Goal: Task Accomplishment & Management: Complete application form

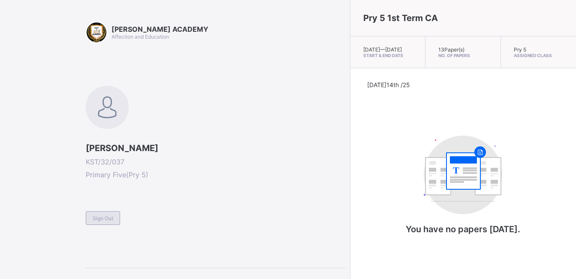
click at [106, 216] on span "Sign Out" at bounding box center [103, 218] width 21 height 6
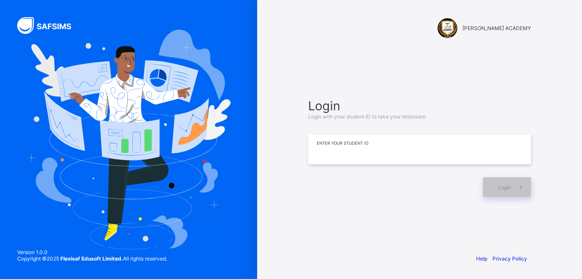
click at [334, 145] on input at bounding box center [419, 149] width 223 height 30
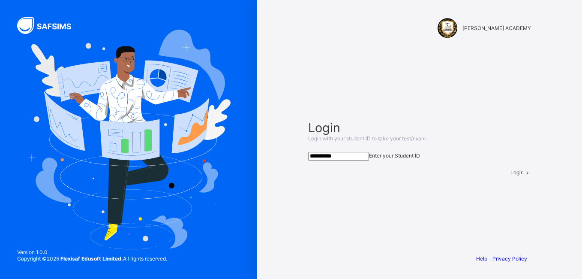
type input "**********"
click at [510, 175] on div "Login" at bounding box center [520, 172] width 21 height 6
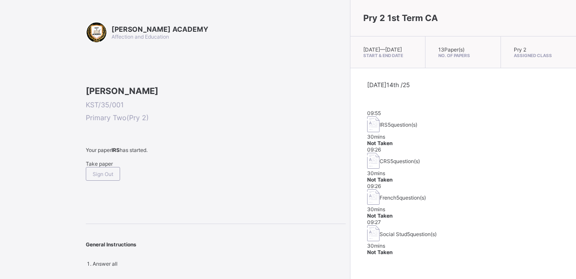
click at [111, 167] on span "Take paper" at bounding box center [99, 163] width 27 height 6
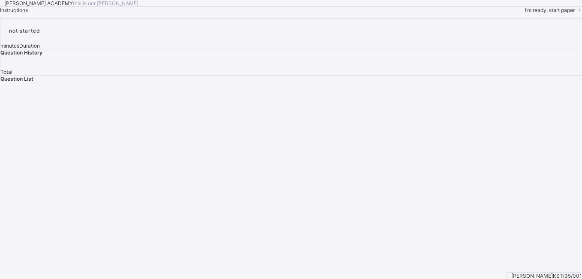
click at [525, 13] on span "I’m ready, start paper" at bounding box center [550, 10] width 50 height 6
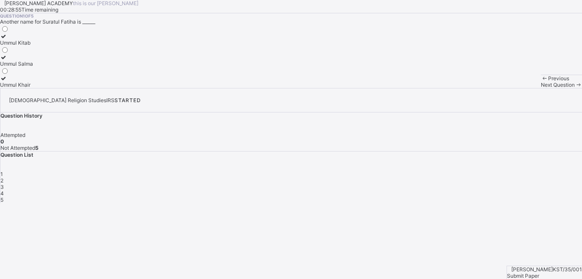
click at [33, 88] on div "Ummul Khair" at bounding box center [16, 84] width 33 height 6
click at [541, 88] on span "Next Question" at bounding box center [558, 84] width 34 height 6
click at [15, 46] on div "Ha;un" at bounding box center [7, 42] width 15 height 6
click at [541, 88] on span "Next Question" at bounding box center [558, 84] width 34 height 6
click at [332, 88] on div "Question 3 of 5 How many letters ara there in Arabc Alphabets 29 27 28" at bounding box center [291, 50] width 582 height 75
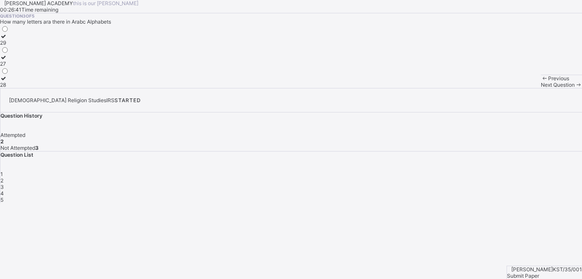
click at [9, 67] on label "27" at bounding box center [4, 60] width 9 height 13
click at [541, 88] on span "Next Question" at bounding box center [558, 84] width 34 height 6
drag, startPoint x: 323, startPoint y: 155, endPoint x: 107, endPoint y: 186, distance: 217.8
click at [107, 88] on div "Question 4 of 5 How many verse are in Suratul Fatiha? 8 7 6" at bounding box center [291, 50] width 582 height 75
drag, startPoint x: 107, startPoint y: 186, endPoint x: 57, endPoint y: 149, distance: 62.0
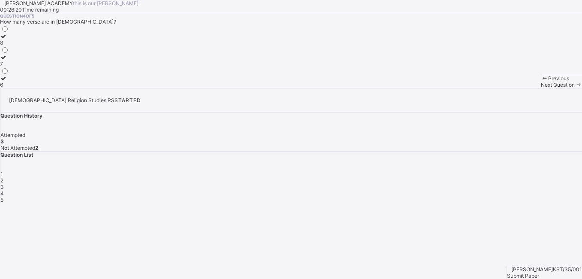
click at [9, 60] on div at bounding box center [4, 57] width 9 height 6
click at [541, 88] on div "Next Question" at bounding box center [561, 84] width 41 height 6
click at [242, 88] on div "Question 5 of 5 The first letter in Arabic alphabet is______ Ba'un Ya'un Alif" at bounding box center [291, 50] width 582 height 75
click at [14, 88] on div "Alif" at bounding box center [7, 84] width 14 height 6
click at [539, 272] on span "Submit Paper" at bounding box center [523, 275] width 32 height 6
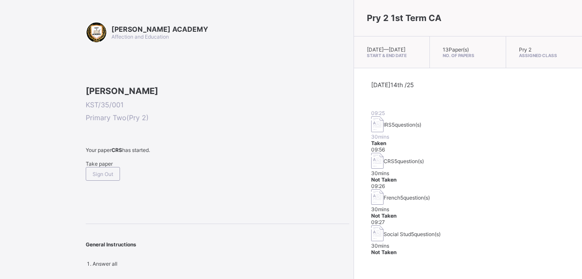
click at [104, 167] on span "Take paper" at bounding box center [99, 163] width 27 height 6
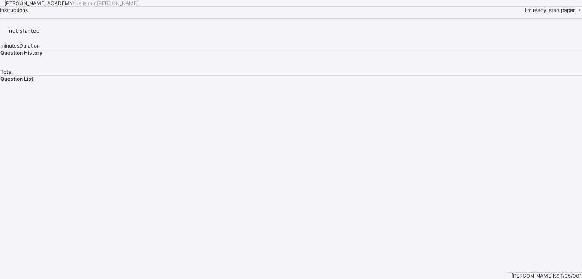
click at [525, 13] on span "I’m ready, start paper" at bounding box center [550, 10] width 50 height 6
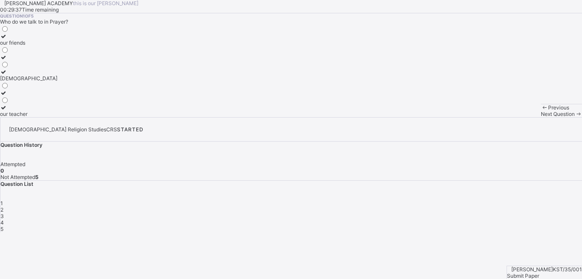
click at [57, 81] on div "God" at bounding box center [28, 78] width 57 height 6
click at [541, 117] on span "Next Question" at bounding box center [558, 114] width 34 height 6
click at [67, 81] on div "To ask God for help and thank him" at bounding box center [64, 78] width 129 height 6
click at [541, 117] on div "Next Question" at bounding box center [561, 114] width 41 height 6
click at [79, 117] on div "eating food" at bounding box center [41, 114] width 82 height 6
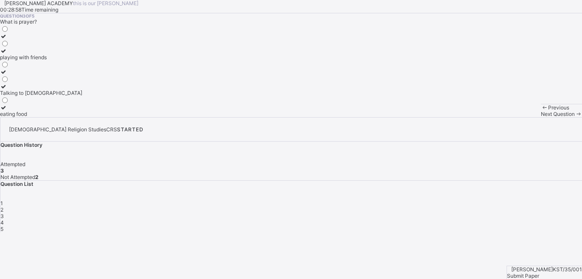
click at [541, 117] on span "Next Question" at bounding box center [558, 114] width 34 height 6
click at [543, 272] on div "Submit Paper" at bounding box center [544, 275] width 75 height 6
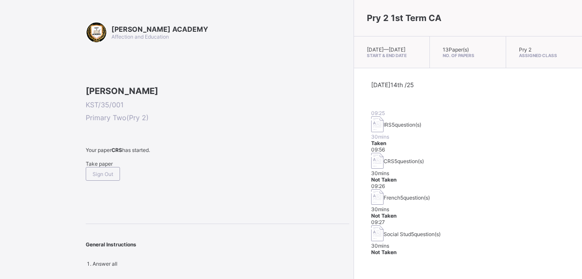
click at [107, 167] on div "Take paper" at bounding box center [218, 163] width 264 height 6
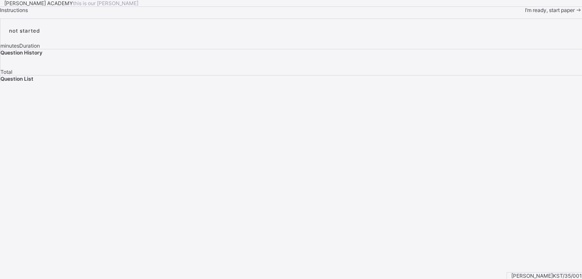
click at [575, 13] on span at bounding box center [578, 10] width 7 height 6
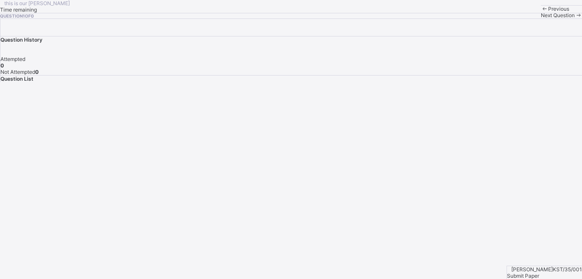
click at [539, 272] on span "Submit Paper" at bounding box center [523, 275] width 32 height 6
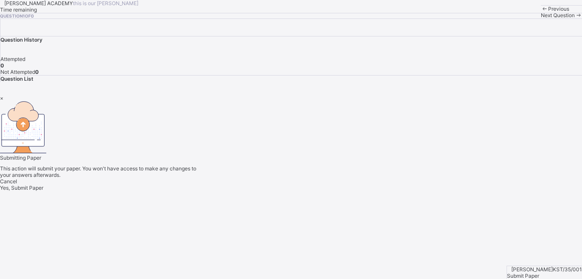
click at [43, 191] on span "Yes, Submit Paper" at bounding box center [21, 187] width 43 height 6
click at [382, 95] on div "×" at bounding box center [291, 98] width 582 height 6
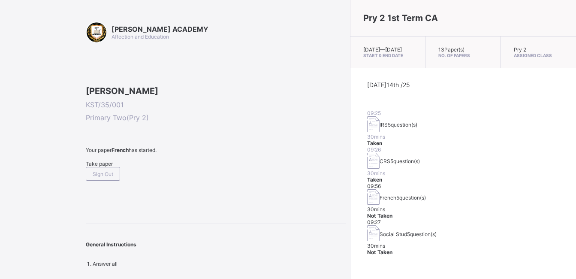
click at [99, 167] on div "Take paper" at bounding box center [216, 163] width 260 height 6
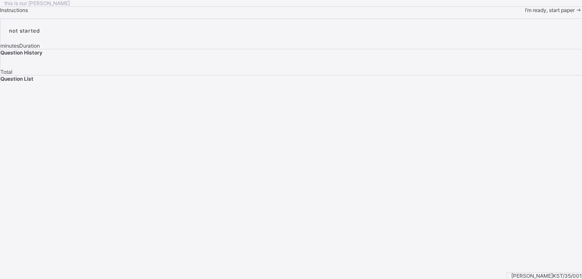
click at [525, 13] on span "I’m ready, start paper" at bounding box center [550, 10] width 50 height 6
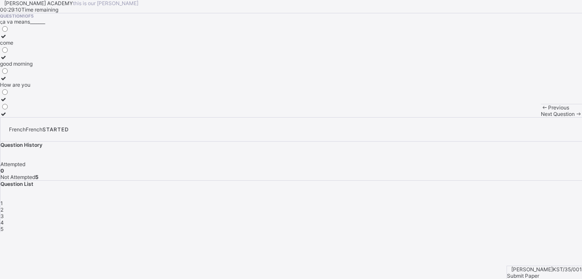
click at [33, 88] on label "How are you" at bounding box center [16, 81] width 33 height 13
click at [541, 117] on div "Next Question" at bounding box center [561, 114] width 41 height 6
drag, startPoint x: 275, startPoint y: 102, endPoint x: 137, endPoint y: 119, distance: 139.4
click at [137, 117] on div "Question 2 of 5 La tete means________ head mouth nose" at bounding box center [291, 65] width 582 height 104
click at [15, 46] on div "head" at bounding box center [7, 42] width 15 height 6
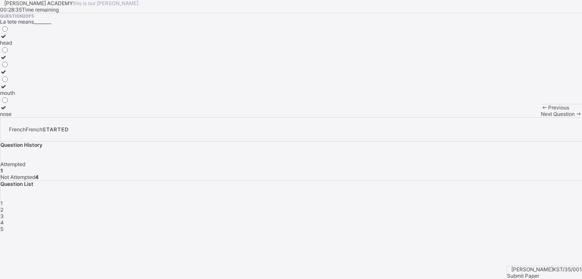
click at [541, 117] on span "Next Question" at bounding box center [558, 114] width 34 height 6
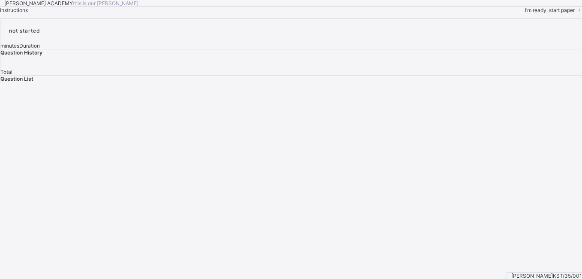
click at [525, 13] on span "I’m ready, start paper" at bounding box center [550, 10] width 50 height 6
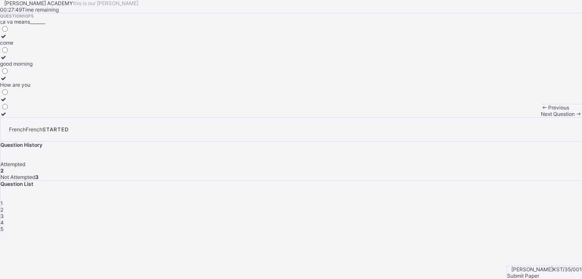
click at [541, 117] on span "Next Question" at bounding box center [558, 114] width 34 height 6
click at [541, 117] on div "Next Question" at bounding box center [561, 114] width 41 height 6
click at [4, 213] on span "3" at bounding box center [1, 216] width 3 height 6
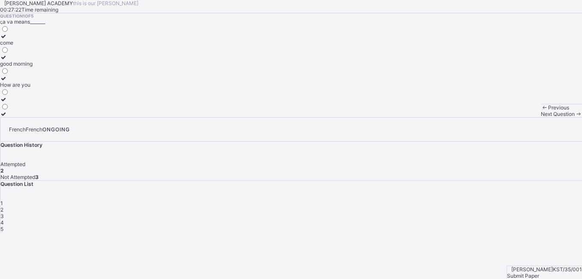
click at [3, 206] on span "2" at bounding box center [1, 209] width 3 height 6
click at [44, 67] on label "how are you" at bounding box center [22, 60] width 44 height 13
click at [470, 213] on div "3" at bounding box center [291, 216] width 582 height 6
click at [47, 46] on div "goodbye" at bounding box center [23, 42] width 47 height 6
click at [541, 117] on span "Next Question" at bounding box center [558, 114] width 34 height 6
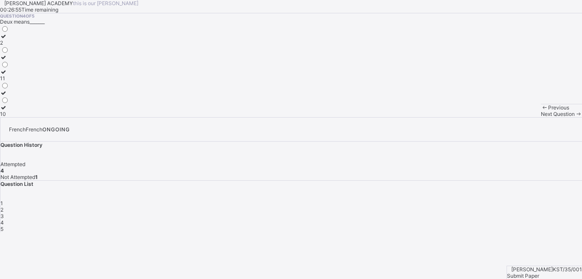
click at [9, 81] on label "11" at bounding box center [4, 75] width 9 height 13
click at [516, 225] on div "5" at bounding box center [291, 228] width 582 height 6
click at [546, 272] on div "Submit Paper" at bounding box center [544, 275] width 75 height 6
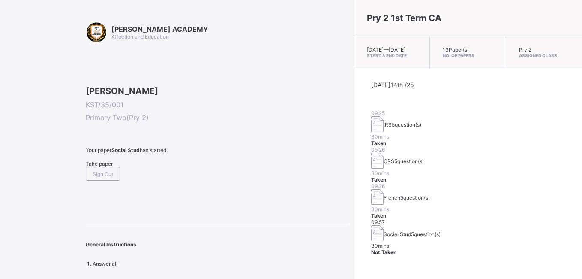
click at [113, 167] on span "Take paper" at bounding box center [99, 163] width 27 height 6
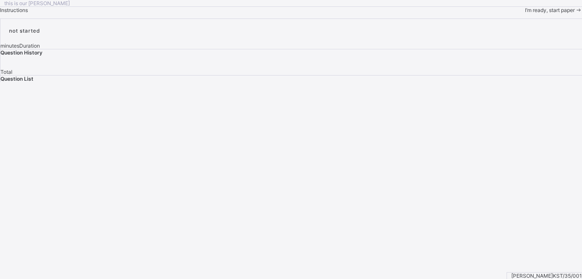
click at [525, 13] on div "I’m ready, start paper" at bounding box center [553, 10] width 57 height 6
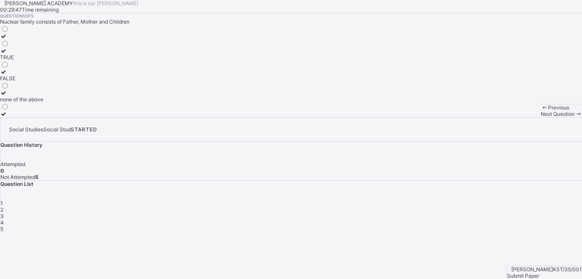
click at [43, 60] on div "TRUE" at bounding box center [21, 57] width 43 height 6
click at [541, 117] on span "Next Question" at bounding box center [558, 114] width 34 height 6
click at [42, 46] on div "Mummy or Daddy" at bounding box center [21, 42] width 42 height 6
click at [541, 117] on div "Next Question" at bounding box center [561, 114] width 41 height 6
click at [65, 67] on div "Father,Mother and Children" at bounding box center [32, 63] width 65 height 6
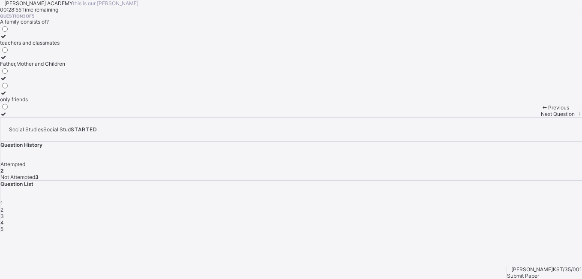
click at [541, 117] on span "Next Question" at bounding box center [558, 114] width 34 height 6
click at [9, 117] on div "2" at bounding box center [4, 114] width 9 height 6
click at [541, 117] on span "Next Question" at bounding box center [558, 114] width 34 height 6
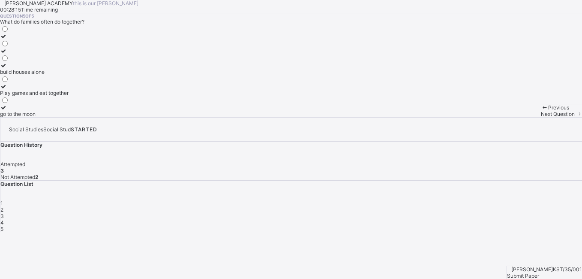
click at [493, 219] on div "4" at bounding box center [291, 222] width 582 height 6
click at [9, 46] on div "4" at bounding box center [4, 42] width 9 height 6
click at [541, 117] on span "Next Question" at bounding box center [558, 114] width 34 height 6
click at [69, 75] on div "build houses alone" at bounding box center [34, 72] width 69 height 6
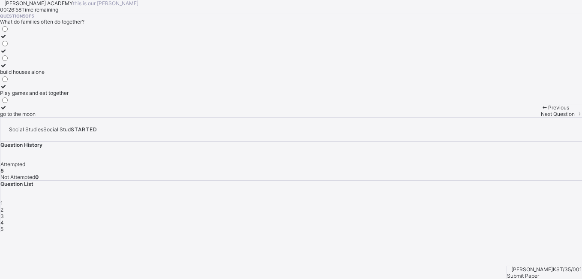
click at [538, 272] on span "Submit Paper" at bounding box center [523, 275] width 32 height 6
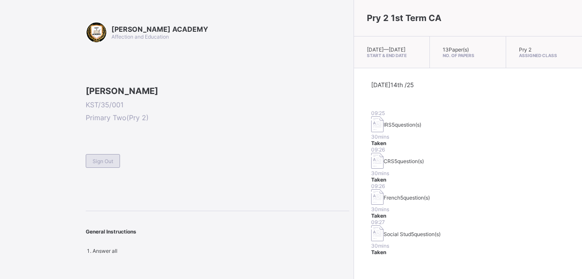
click at [109, 164] on span "Sign Out" at bounding box center [103, 161] width 21 height 6
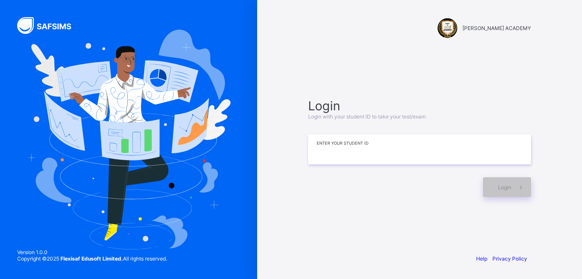
click at [345, 159] on input at bounding box center [419, 149] width 223 height 30
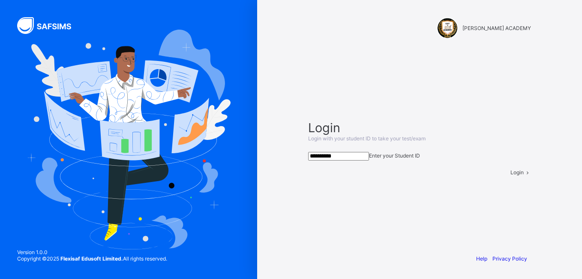
type input "**********"
click at [510, 175] on div "Login" at bounding box center [520, 172] width 21 height 6
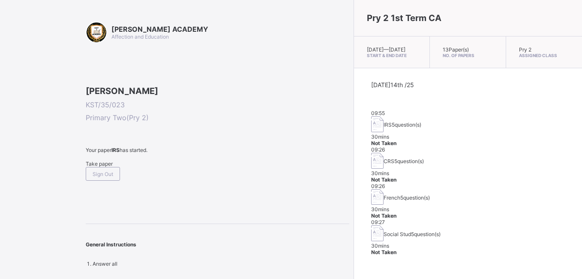
click at [108, 167] on div "Take paper" at bounding box center [218, 163] width 264 height 6
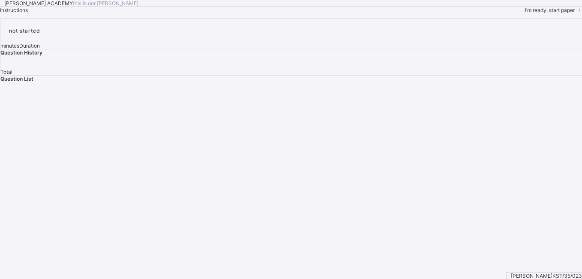
click at [525, 13] on span "I’m ready, start paper" at bounding box center [550, 10] width 50 height 6
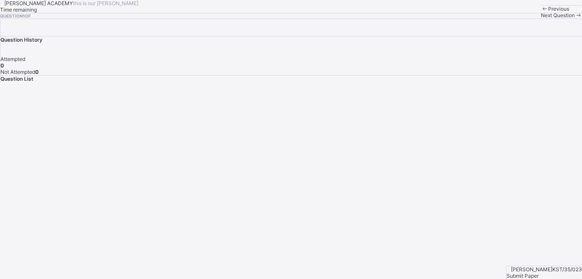
click at [541, 18] on span "Next Question" at bounding box center [558, 15] width 34 height 6
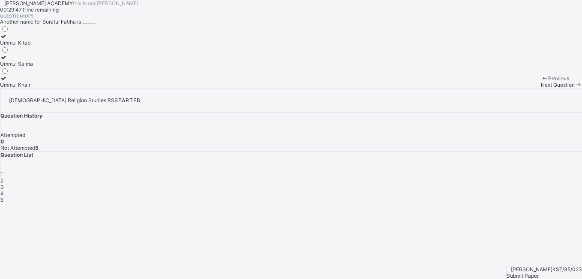
click at [33, 88] on div "Ummul Khair" at bounding box center [16, 84] width 33 height 6
click at [541, 88] on div "Next Question" at bounding box center [561, 84] width 41 height 6
click at [15, 46] on label "Ha;un" at bounding box center [7, 39] width 15 height 13
click at [541, 88] on span "Next Question" at bounding box center [558, 84] width 34 height 6
click at [9, 88] on div "28" at bounding box center [4, 84] width 9 height 6
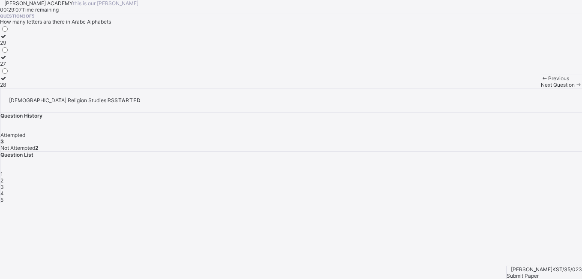
click at [541, 88] on span "Next Question" at bounding box center [558, 84] width 34 height 6
click at [491, 190] on div "4" at bounding box center [291, 193] width 582 height 6
click at [9, 88] on label "6" at bounding box center [4, 81] width 9 height 13
click at [541, 88] on span "Next Question" at bounding box center [558, 84] width 34 height 6
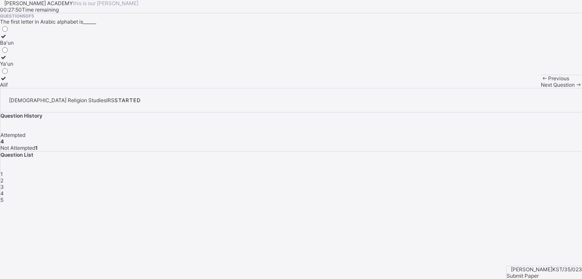
click at [14, 67] on div "Ya'un" at bounding box center [7, 63] width 14 height 6
click at [539, 272] on span "Submit Paper" at bounding box center [523, 275] width 32 height 6
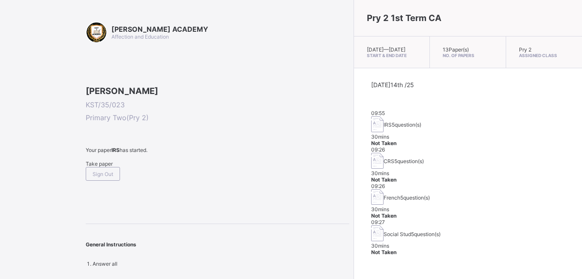
click at [101, 167] on span "Take paper" at bounding box center [99, 163] width 27 height 6
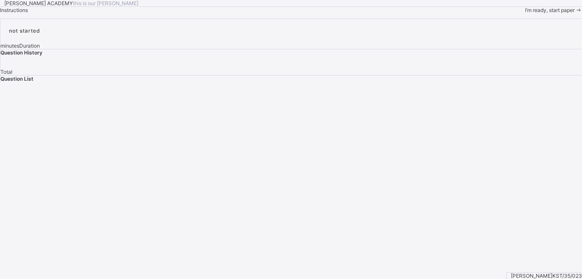
click at [525, 13] on span "I’m ready, start paper" at bounding box center [550, 10] width 50 height 6
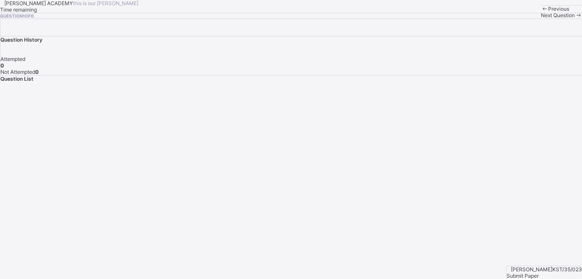
click at [541, 18] on span "Next Question" at bounding box center [558, 15] width 34 height 6
drag, startPoint x: 244, startPoint y: 187, endPoint x: 280, endPoint y: 169, distance: 40.2
click at [280, 18] on div "KAY ACADEMY this is our motton Time remaining Question 1 of 0 Previous Next Que…" at bounding box center [291, 9] width 582 height 18
click at [541, 18] on span "Next Question" at bounding box center [558, 15] width 34 height 6
click at [541, 18] on div "Next Question" at bounding box center [561, 15] width 41 height 6
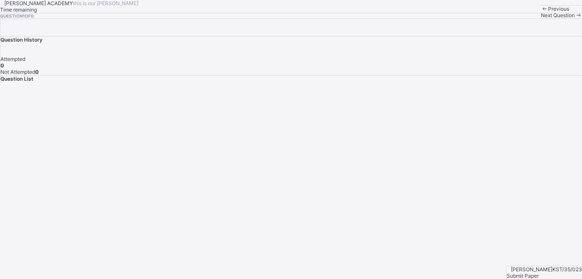
click at [541, 18] on div "Next Question" at bounding box center [561, 15] width 41 height 6
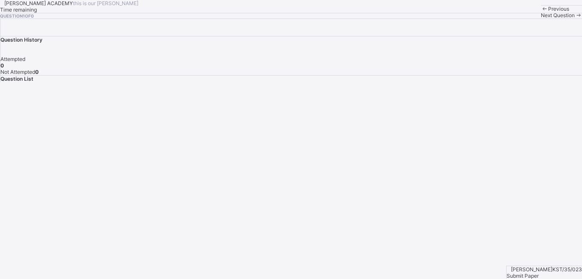
click at [541, 18] on div "Next Question" at bounding box center [561, 15] width 41 height 6
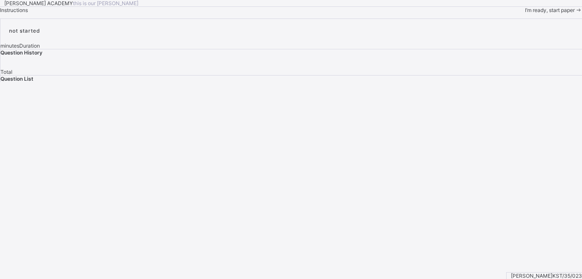
click at [575, 13] on span at bounding box center [578, 10] width 7 height 6
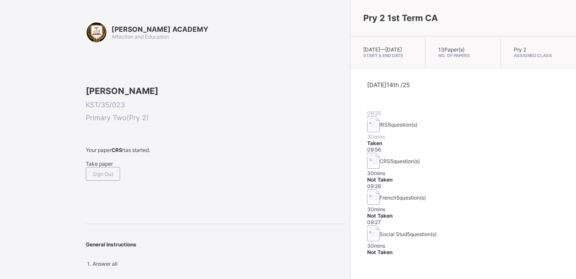
click at [105, 167] on span "Take paper" at bounding box center [99, 163] width 27 height 6
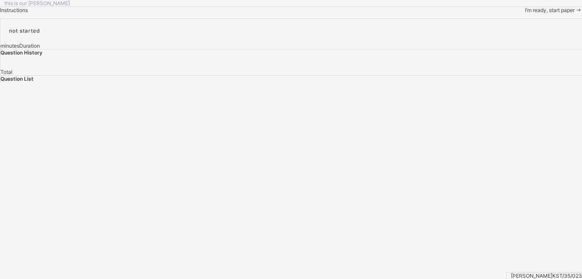
click at [525, 13] on span "I’m ready, start paper" at bounding box center [550, 10] width 50 height 6
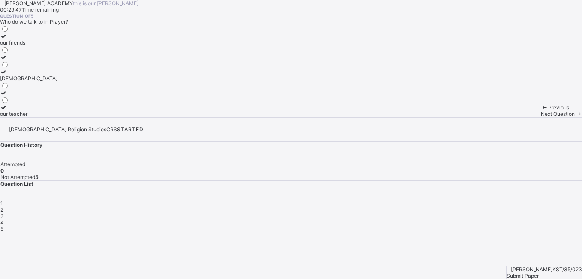
click at [57, 46] on label "our friends" at bounding box center [28, 39] width 57 height 13
click at [541, 117] on div "Next Question" at bounding box center [561, 114] width 41 height 6
click at [81, 60] on div "to watch TV" at bounding box center [64, 57] width 129 height 6
click at [559, 272] on div "Submit Paper" at bounding box center [544, 275] width 75 height 6
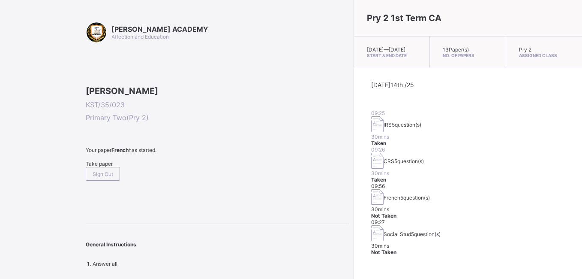
click at [110, 167] on span "Take paper" at bounding box center [99, 163] width 27 height 6
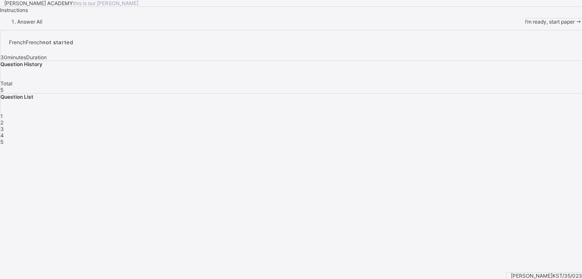
click at [525, 25] on span "I’m ready, start paper" at bounding box center [550, 21] width 50 height 6
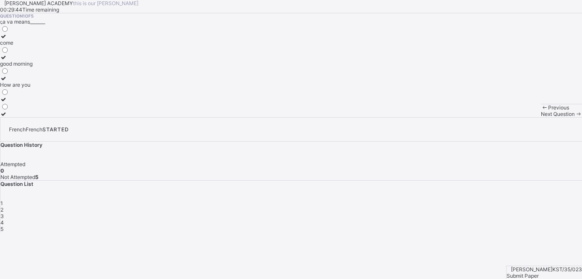
click at [33, 67] on div "good morning" at bounding box center [16, 63] width 33 height 6
click at [541, 117] on span "Next Question" at bounding box center [558, 114] width 34 height 6
click at [15, 117] on label "nose" at bounding box center [7, 110] width 15 height 13
click at [541, 117] on div "Next Question" at bounding box center [561, 114] width 41 height 6
click at [47, 46] on label "goodbye" at bounding box center [23, 39] width 47 height 13
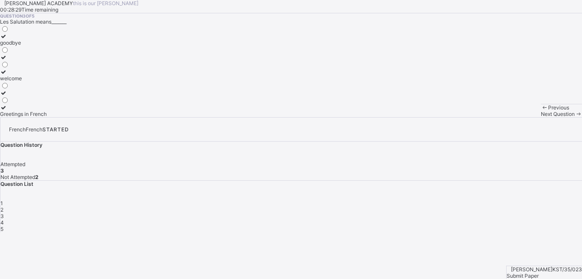
click at [541, 117] on div "Next Question" at bounding box center [561, 114] width 41 height 6
drag, startPoint x: 80, startPoint y: 134, endPoint x: 204, endPoint y: 180, distance: 132.8
click at [204, 117] on div "Question 4 of 5 Comment tu'appelle means? What is your name how are you how far" at bounding box center [291, 65] width 582 height 104
click at [44, 46] on div "What is your name" at bounding box center [22, 42] width 44 height 6
click at [541, 117] on span "Next Question" at bounding box center [558, 114] width 34 height 6
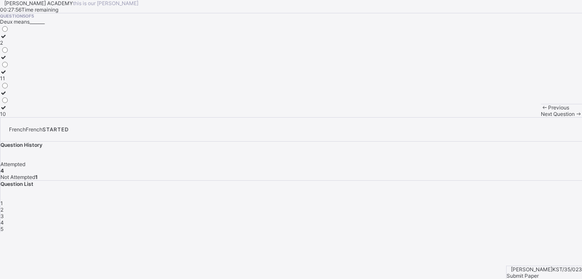
click at [9, 46] on div "2" at bounding box center [4, 42] width 9 height 6
click at [551, 265] on div "Salihu Saleh Shelleng KST/35/023 Submit Paper" at bounding box center [544, 271] width 76 height 13
click at [539, 272] on span "Submit Paper" at bounding box center [523, 275] width 32 height 6
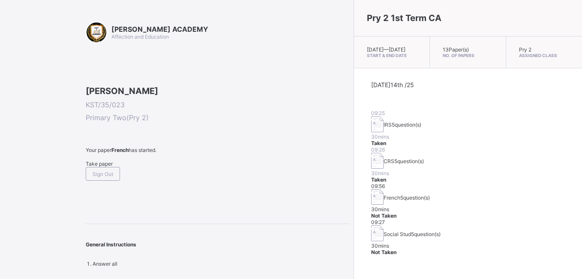
click at [102, 167] on div "Take paper" at bounding box center [218, 163] width 264 height 6
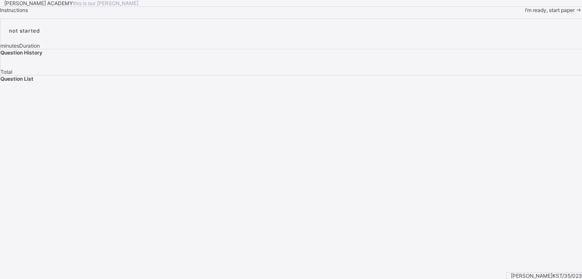
click at [525, 13] on div "I’m ready, start paper" at bounding box center [553, 10] width 57 height 6
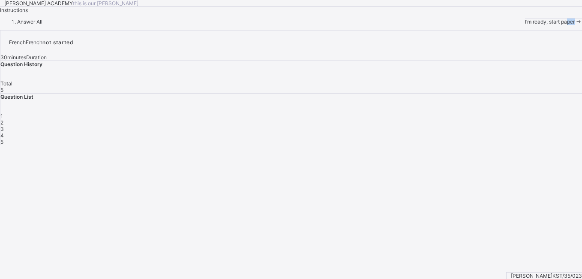
drag, startPoint x: 88, startPoint y: 274, endPoint x: 85, endPoint y: 267, distance: 8.4
click at [525, 25] on div "I’m ready, start paper" at bounding box center [553, 21] width 57 height 7
click at [525, 25] on span "I’m ready, start paper" at bounding box center [550, 21] width 50 height 6
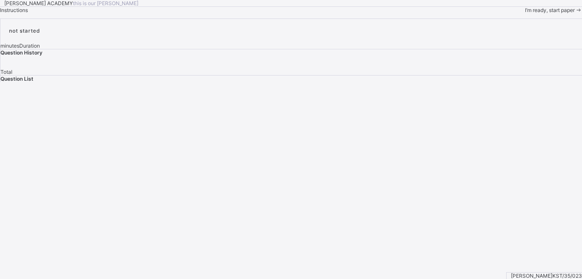
click at [525, 13] on div "I’m ready, start paper" at bounding box center [553, 10] width 57 height 6
click at [525, 13] on span "I’m ready, start paper" at bounding box center [550, 10] width 50 height 6
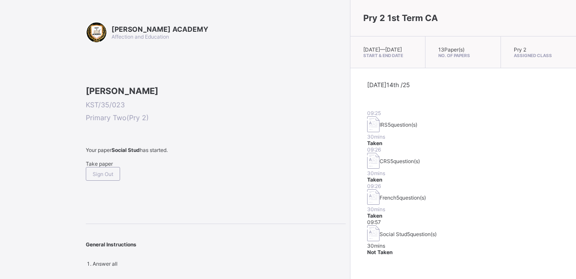
click at [111, 167] on span "Take paper" at bounding box center [99, 163] width 27 height 6
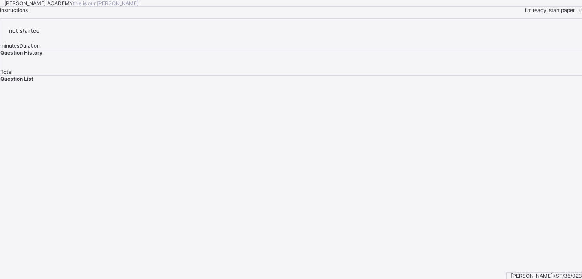
click at [525, 13] on span "I’m ready, start paper" at bounding box center [550, 10] width 50 height 6
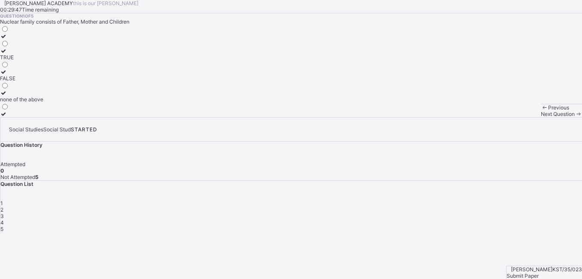
click at [43, 102] on div "none of the above" at bounding box center [21, 99] width 43 height 6
click at [541, 117] on span "Next Question" at bounding box center [558, 114] width 34 height 6
click at [42, 117] on div "the cat" at bounding box center [21, 114] width 42 height 6
click at [541, 117] on span "Next Question" at bounding box center [558, 114] width 34 height 6
click at [65, 67] on div "Father,Mother and Children" at bounding box center [32, 63] width 65 height 6
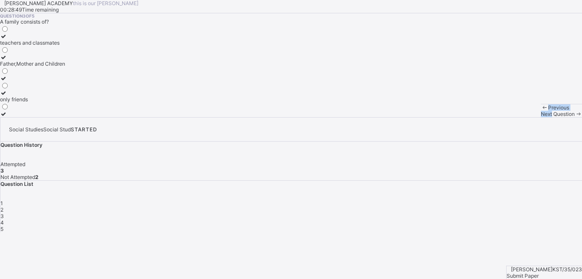
drag, startPoint x: 339, startPoint y: 264, endPoint x: 213, endPoint y: 213, distance: 136.6
click at [213, 117] on div "KAY ACADEMY this is our motton 00:28:49 Time remaining Question 3 of 5 A family…" at bounding box center [291, 58] width 582 height 117
click at [541, 117] on div "Next Question" at bounding box center [561, 114] width 41 height 6
click at [9, 67] on label "3" at bounding box center [4, 60] width 9 height 13
click at [541, 117] on span "Next Question" at bounding box center [558, 114] width 34 height 6
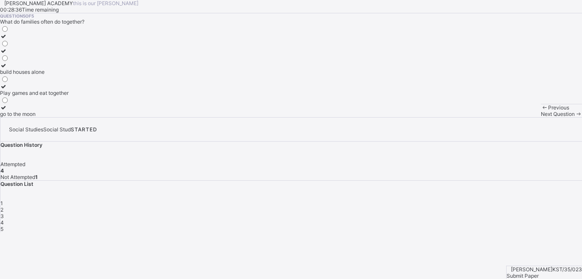
click at [69, 117] on div "go to the moon" at bounding box center [34, 114] width 69 height 6
click at [545, 272] on div "Submit Paper" at bounding box center [544, 275] width 75 height 6
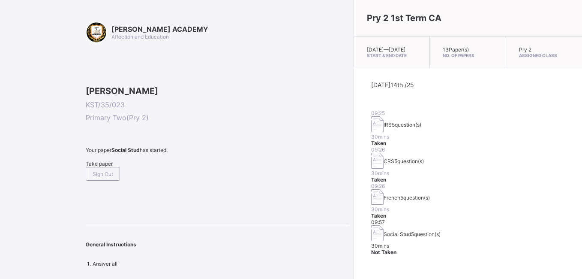
click at [108, 167] on span "Take paper" at bounding box center [99, 163] width 27 height 6
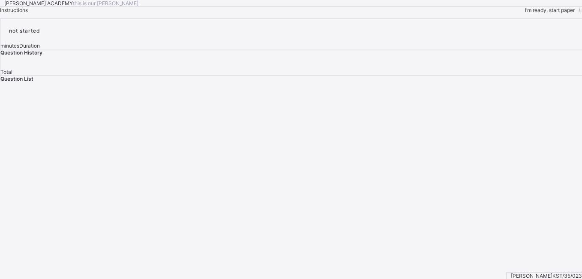
click at [525, 13] on span "I’m ready, start paper" at bounding box center [550, 10] width 50 height 6
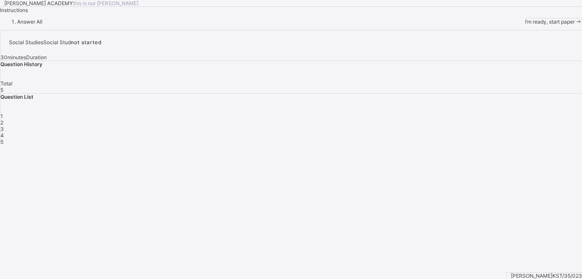
click at [575, 25] on span at bounding box center [578, 21] width 7 height 6
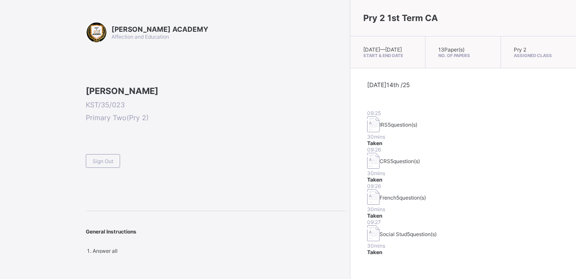
click at [104, 226] on div "KAY ACADEMY Affection and Education Salihu Saleh Shelleng KST/35/023 Primary Tw…" at bounding box center [216, 137] width 260 height 232
click at [103, 164] on span "Sign Out" at bounding box center [103, 161] width 21 height 6
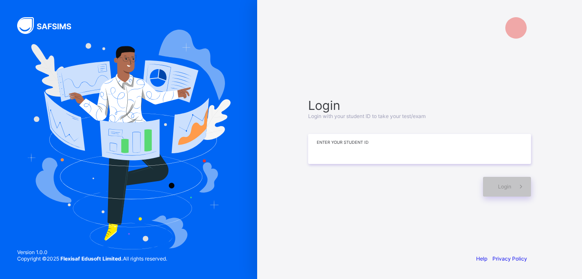
click at [333, 143] on input at bounding box center [419, 149] width 223 height 30
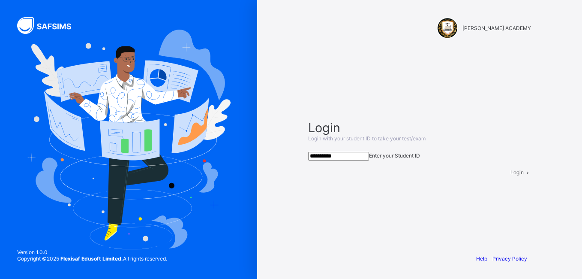
type input "**********"
click at [510, 175] on span "Login" at bounding box center [516, 172] width 13 height 6
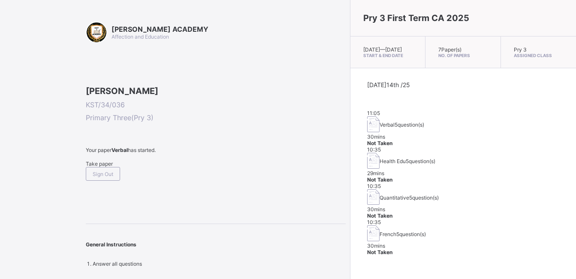
click at [104, 167] on span "Take paper" at bounding box center [99, 163] width 27 height 6
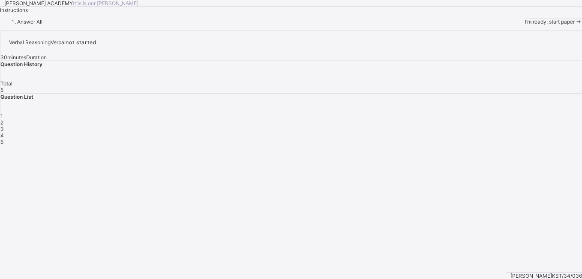
click at [525, 25] on span "I’m ready, start paper" at bounding box center [550, 21] width 50 height 6
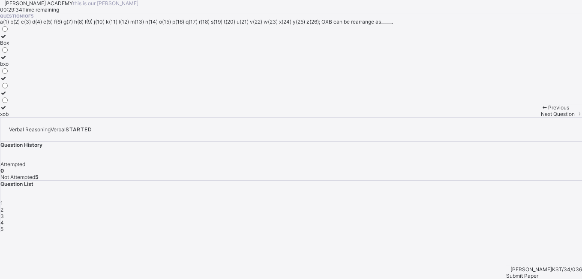
click at [9, 117] on div "xob" at bounding box center [4, 114] width 9 height 6
click at [541, 117] on div "Next Question" at bounding box center [561, 114] width 41 height 6
click at [7, 39] on icon at bounding box center [3, 36] width 7 height 6
click at [541, 117] on div "Previous Next Question" at bounding box center [561, 110] width 41 height 13
click at [541, 117] on span "Next Question" at bounding box center [558, 114] width 34 height 6
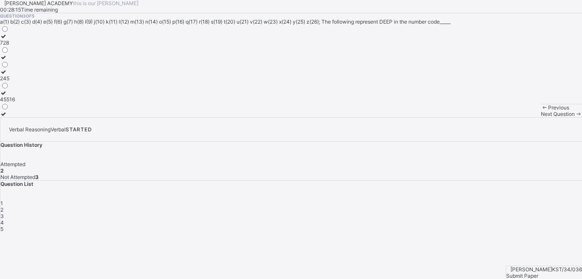
click at [541, 117] on span "Next Question" at bounding box center [558, 114] width 34 height 6
click at [4, 213] on span "3" at bounding box center [1, 216] width 3 height 6
click at [15, 81] on div "245" at bounding box center [7, 78] width 15 height 6
click at [541, 117] on span "Next Question" at bounding box center [558, 114] width 34 height 6
click at [14, 117] on div "332" at bounding box center [7, 114] width 14 height 6
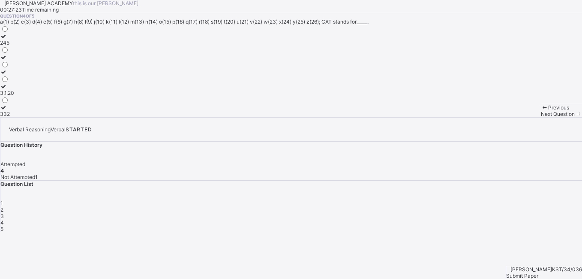
click at [541, 117] on div "Next Question" at bounding box center [561, 114] width 41 height 6
click at [15, 60] on div "Code" at bounding box center [7, 57] width 15 height 6
click at [538, 272] on span "Submit Paper" at bounding box center [522, 275] width 32 height 6
click at [440, 232] on div "× Submitting Paper This action will submit your paper. You won't have access to…" at bounding box center [291, 280] width 582 height 96
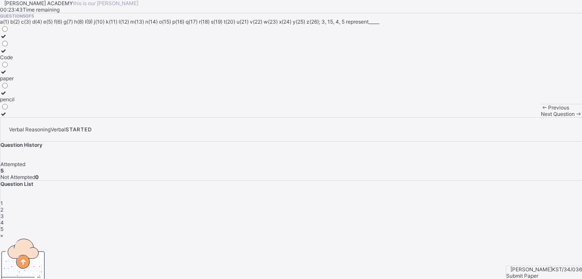
drag, startPoint x: 428, startPoint y: 136, endPoint x: 300, endPoint y: 142, distance: 127.9
click at [300, 232] on div "× Submitting Paper This action will submit your paper. You won't have access to…" at bounding box center [291, 280] width 582 height 96
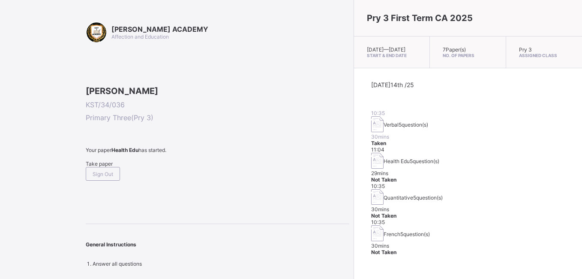
click at [99, 167] on span "Take paper" at bounding box center [99, 163] width 27 height 6
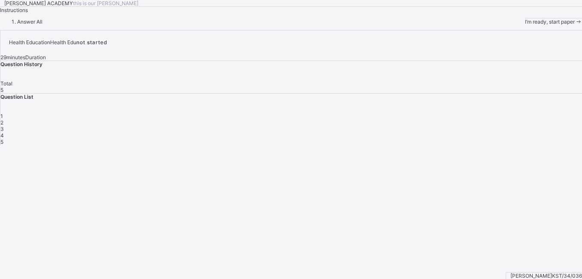
click at [525, 25] on span "I’m ready, start paper" at bounding box center [550, 21] width 50 height 6
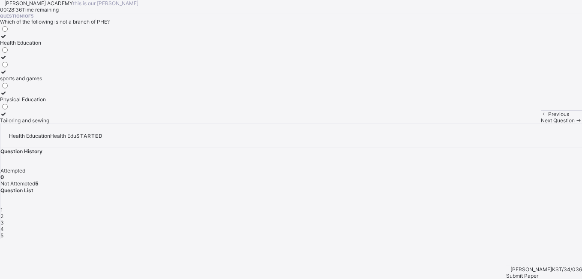
click at [7, 75] on icon at bounding box center [3, 72] width 7 height 6
drag, startPoint x: 297, startPoint y: 141, endPoint x: 319, endPoint y: 140, distance: 22.8
click at [319, 123] on div "Question 1 of 5 Which of the following is not a branch of PHE? Health Education…" at bounding box center [291, 68] width 582 height 110
click at [541, 123] on div "Next Question" at bounding box center [561, 120] width 41 height 6
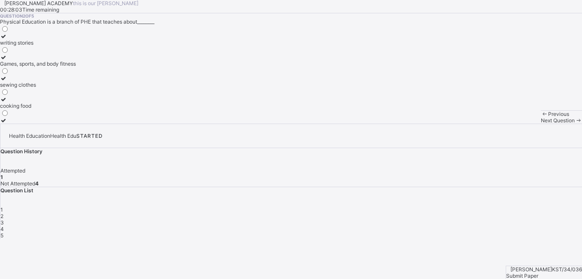
click at [76, 88] on div "sewing clothes" at bounding box center [38, 84] width 76 height 6
click at [541, 123] on span "Next Question" at bounding box center [558, 120] width 34 height 6
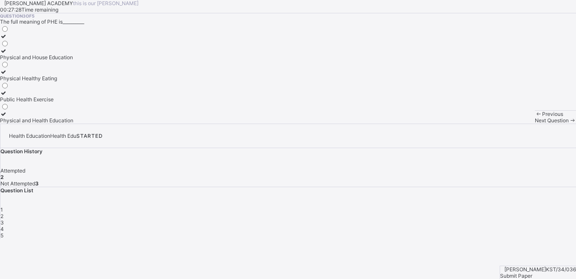
click at [69, 102] on div "Public Health Exercise" at bounding box center [36, 99] width 73 height 6
click at [301, 123] on div "Question 3 of 5 The full meaning of PHE is__________ Physical and House Educati…" at bounding box center [288, 68] width 576 height 110
click at [534, 123] on div "Previous Next Question" at bounding box center [554, 116] width 41 height 13
click at [534, 123] on span "Next Question" at bounding box center [551, 120] width 34 height 6
click at [541, 123] on div "Previous Next Question" at bounding box center [561, 116] width 41 height 13
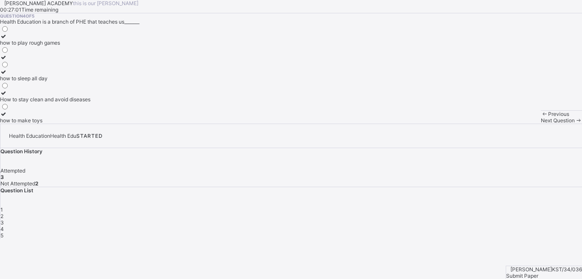
click at [69, 81] on div "how to sleep all day" at bounding box center [45, 78] width 90 height 6
click at [541, 123] on span "Next Question" at bounding box center [558, 120] width 34 height 6
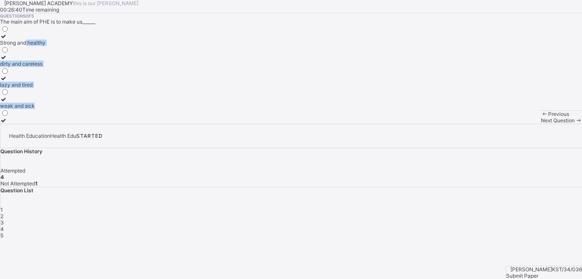
drag, startPoint x: 342, startPoint y: 240, endPoint x: 229, endPoint y: 114, distance: 169.7
click at [229, 114] on div "Question 5 of 5 The main aim of PHE is to make us______ Strong and healthy dirt…" at bounding box center [291, 68] width 582 height 110
click at [45, 46] on div "Strong and healthy" at bounding box center [22, 42] width 45 height 6
click at [538, 272] on span "Submit Paper" at bounding box center [522, 275] width 32 height 6
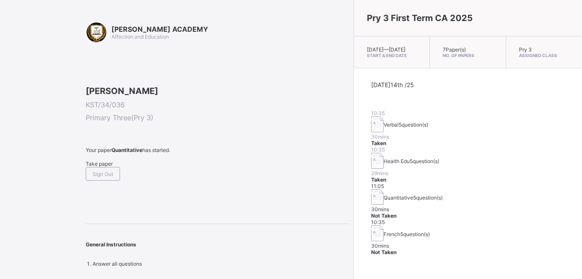
click at [103, 167] on span "Take paper" at bounding box center [99, 163] width 27 height 6
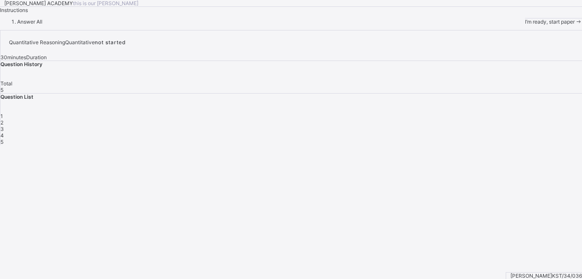
click at [525, 25] on span "I’m ready, start paper" at bounding box center [550, 21] width 50 height 6
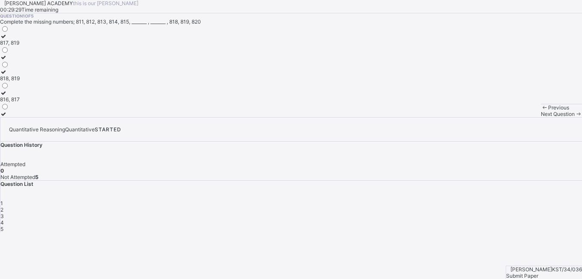
click at [20, 102] on label "816, 817" at bounding box center [10, 96] width 20 height 13
click at [541, 117] on div "Next Question" at bounding box center [561, 114] width 41 height 6
click at [22, 67] on div "702, 703" at bounding box center [11, 63] width 22 height 6
click at [541, 117] on span "Next Question" at bounding box center [558, 114] width 34 height 6
drag, startPoint x: 343, startPoint y: 262, endPoint x: 191, endPoint y: 219, distance: 158.6
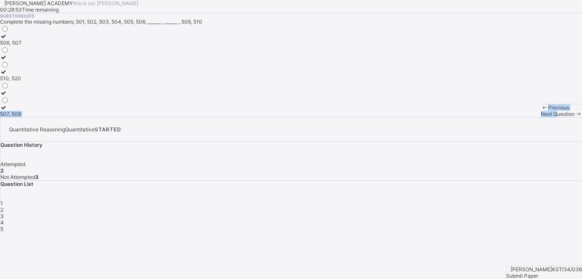
click at [191, 117] on div "KAY ACADEMY this is our motton 00:28:53 Time remaining Question 3 of 5 Complete…" at bounding box center [291, 58] width 582 height 117
click at [21, 117] on div "507, 508" at bounding box center [10, 114] width 21 height 6
click at [541, 117] on span "Next Question" at bounding box center [558, 114] width 34 height 6
drag, startPoint x: 116, startPoint y: 197, endPoint x: 78, endPoint y: 207, distance: 39.2
click at [21, 102] on div "905, 909" at bounding box center [10, 99] width 21 height 6
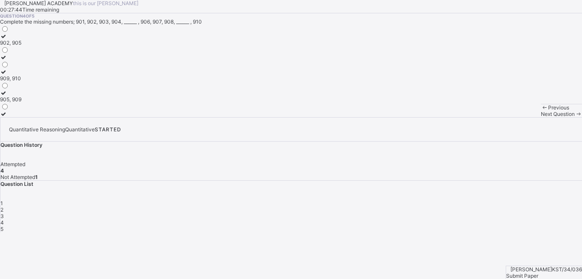
click at [541, 117] on span "Next Question" at bounding box center [558, 114] width 34 height 6
click at [22, 81] on div "604, 607" at bounding box center [11, 78] width 22 height 6
click at [551, 272] on div "Submit Paper" at bounding box center [544, 275] width 76 height 6
click at [551, 259] on div "× Submitting Paper This action will submit your paper. You won't have access to…" at bounding box center [291, 280] width 582 height 96
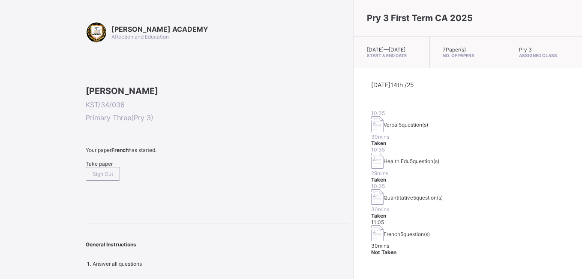
click at [102, 167] on span "Take paper" at bounding box center [99, 163] width 27 height 6
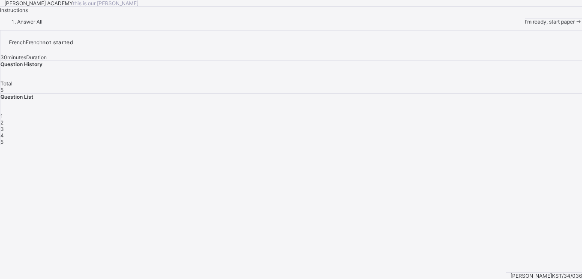
click at [525, 25] on span "I’m ready, start paper" at bounding box center [550, 21] width 50 height 6
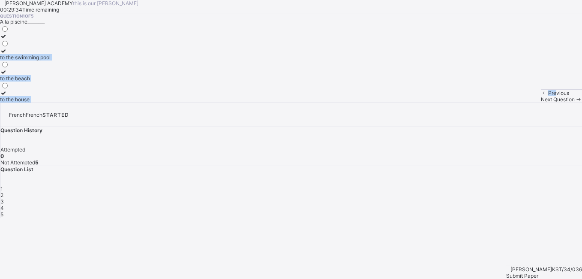
drag, startPoint x: 57, startPoint y: 263, endPoint x: 94, endPoint y: 129, distance: 139.4
click at [94, 102] on div "KAY ACADEMY this is our motton 00:29:34 Time remaining Question 1 of 5 Ὰ la pis…" at bounding box center [291, 51] width 582 height 102
drag, startPoint x: 94, startPoint y: 129, endPoint x: 83, endPoint y: 151, distance: 25.3
click at [51, 60] on div "to the swimming pool" at bounding box center [25, 57] width 51 height 6
click at [541, 102] on span "Next Question" at bounding box center [558, 99] width 34 height 6
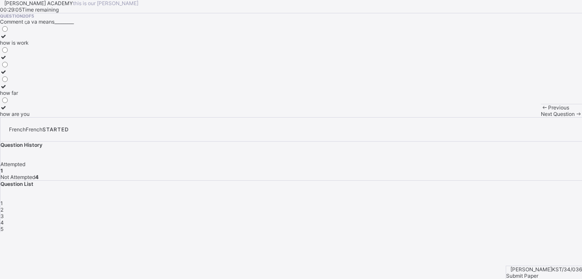
click at [30, 60] on label at bounding box center [15, 57] width 30 height 6
click at [30, 46] on div "how is work" at bounding box center [15, 42] width 30 height 6
click at [541, 117] on span "Next Question" at bounding box center [558, 114] width 34 height 6
click at [52, 96] on div "Thank you very much" at bounding box center [26, 93] width 52 height 6
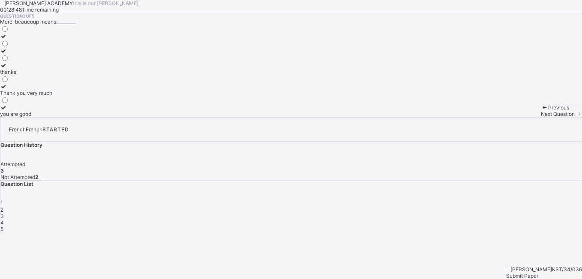
click at [541, 117] on span "Next Question" at bounding box center [558, 114] width 34 height 6
click at [220, 117] on div "Question 4 of 5 Le lundi means_______ on Monday evening on Monday morning on Mo…" at bounding box center [291, 65] width 582 height 104
click at [37, 46] on div "on Monday evening" at bounding box center [18, 42] width 37 height 6
click at [541, 117] on span "Next Question" at bounding box center [558, 114] width 34 height 6
click at [31, 67] on div "thank you" at bounding box center [15, 63] width 31 height 6
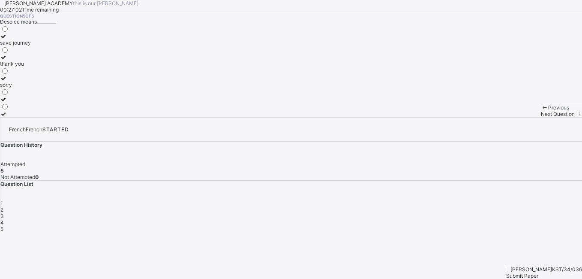
click at [538, 272] on span "Submit Paper" at bounding box center [522, 275] width 32 height 6
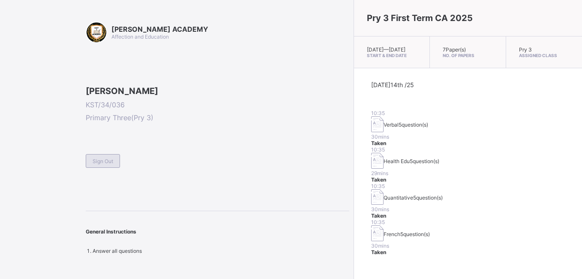
click at [99, 164] on span "Sign Out" at bounding box center [103, 161] width 21 height 6
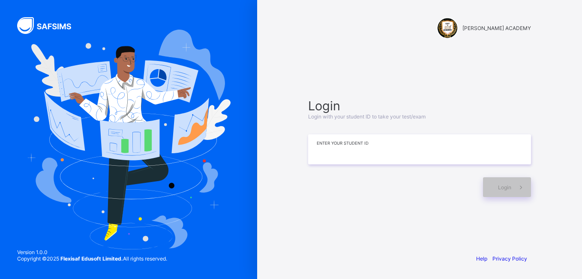
click at [361, 147] on input at bounding box center [419, 149] width 223 height 30
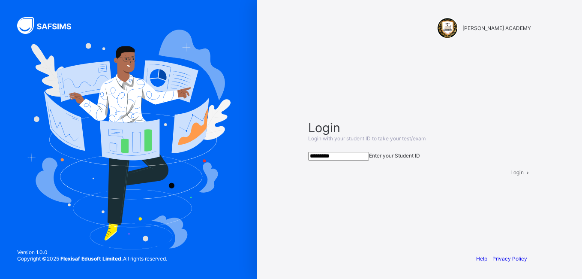
type input "*********"
click at [510, 175] on span "Login" at bounding box center [516, 172] width 13 height 6
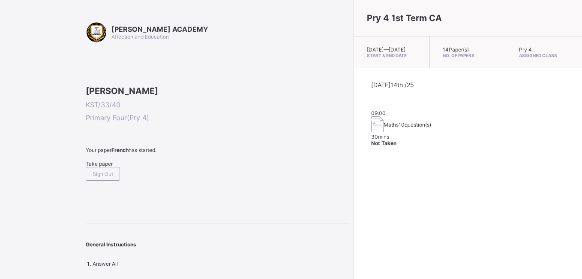
click at [99, 167] on div "Take paper" at bounding box center [218, 163] width 264 height 6
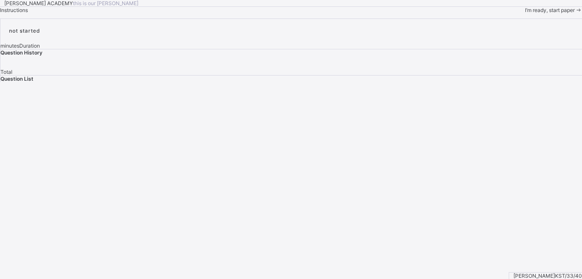
click at [525, 13] on div "I’m ready, start paper" at bounding box center [553, 10] width 57 height 6
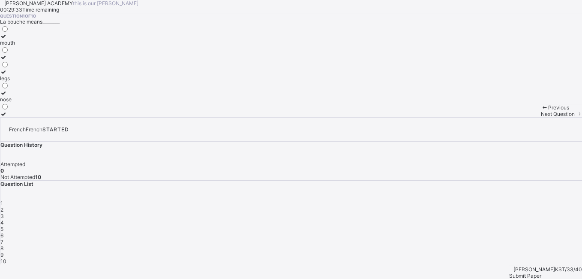
click at [15, 81] on label "legs" at bounding box center [7, 75] width 15 height 13
click at [198, 117] on div "Question 1 of 10 La bouche means________ mouth legs nose" at bounding box center [291, 65] width 582 height 104
click at [541, 117] on span "Next Question" at bounding box center [558, 114] width 34 height 6
click at [15, 60] on div "head" at bounding box center [7, 57] width 15 height 6
drag, startPoint x: 353, startPoint y: 269, endPoint x: 333, endPoint y: 251, distance: 27.3
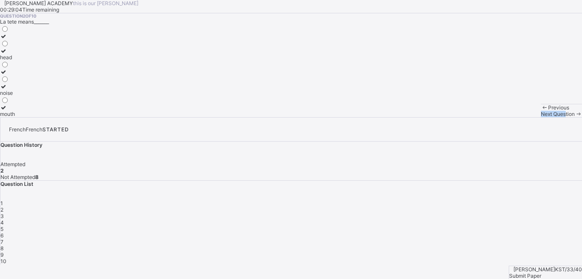
click at [541, 117] on div "Previous Next Question" at bounding box center [561, 110] width 41 height 13
drag, startPoint x: 333, startPoint y: 251, endPoint x: 334, endPoint y: 256, distance: 4.9
click at [541, 117] on div "Previous Next Question" at bounding box center [561, 110] width 41 height 13
click at [398, 117] on div "KAY ACADEMY this is our motton 00:28:55 Time remaining Question 2 of 10 La tete…" at bounding box center [291, 58] width 582 height 117
click at [541, 117] on span "Next Question" at bounding box center [558, 114] width 34 height 6
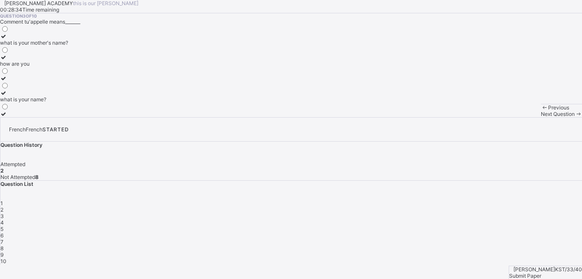
click at [541, 117] on div "Previous Next Question" at bounding box center [561, 110] width 41 height 13
click at [68, 102] on div "what is your name?" at bounding box center [34, 99] width 68 height 6
drag, startPoint x: 220, startPoint y: 255, endPoint x: 307, endPoint y: 271, distance: 88.1
click at [541, 117] on div "Previous Next Question" at bounding box center [561, 110] width 41 height 13
drag, startPoint x: 349, startPoint y: 261, endPoint x: 348, endPoint y: 265, distance: 4.6
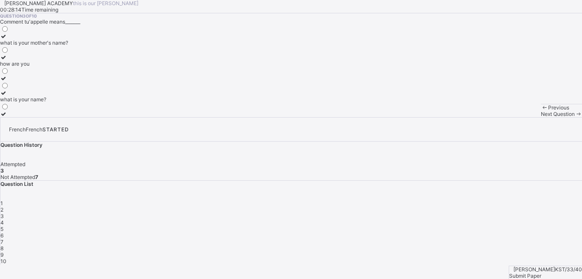
click at [541, 117] on span "Next Question" at bounding box center [558, 114] width 34 height 6
click at [4, 219] on span "4" at bounding box center [1, 222] width 3 height 6
click at [37, 60] on div "sorry" at bounding box center [18, 57] width 37 height 6
drag, startPoint x: 325, startPoint y: 228, endPoint x: 325, endPoint y: 234, distance: 6.0
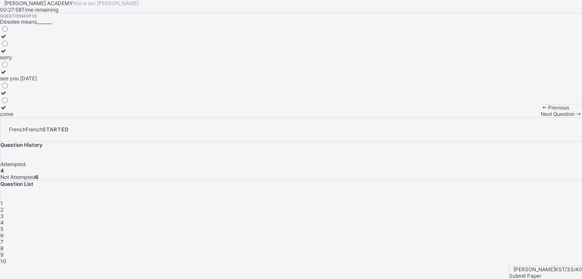
click at [325, 117] on div "Question 4 of 10 Dѐsolee means_______ sorry see you on Monday come" at bounding box center [291, 65] width 582 height 104
drag, startPoint x: 325, startPoint y: 234, endPoint x: 359, endPoint y: 234, distance: 33.4
click at [359, 117] on div "Question 4 of 10 Dѐsolee means_______ sorry see you on Monday come" at bounding box center [291, 65] width 582 height 104
click at [541, 117] on div "Next Question" at bounding box center [561, 114] width 41 height 6
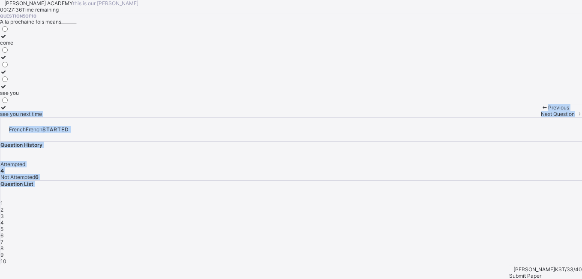
drag, startPoint x: 411, startPoint y: 168, endPoint x: 137, endPoint y: 213, distance: 278.0
click at [137, 213] on div "KAY ACADEMY this is our motton 00:27:36 Time remaining Question 5 of 10 Ὰ la pr…" at bounding box center [291, 132] width 582 height 264
drag, startPoint x: 137, startPoint y: 213, endPoint x: 82, endPoint y: 211, distance: 55.3
click at [42, 96] on label "see you" at bounding box center [21, 89] width 42 height 13
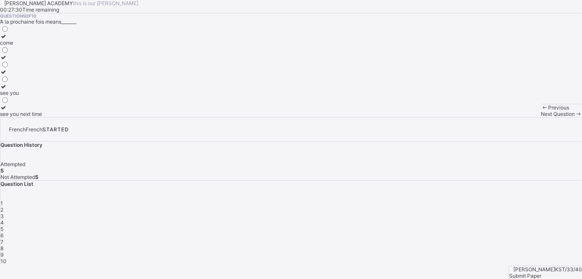
click at [541, 117] on span "Next Question" at bounding box center [558, 114] width 34 height 6
drag, startPoint x: 79, startPoint y: 126, endPoint x: 45, endPoint y: 117, distance: 35.4
click at [37, 46] on label "see you" at bounding box center [18, 39] width 37 height 13
click at [541, 117] on span "Next Question" at bounding box center [558, 114] width 34 height 6
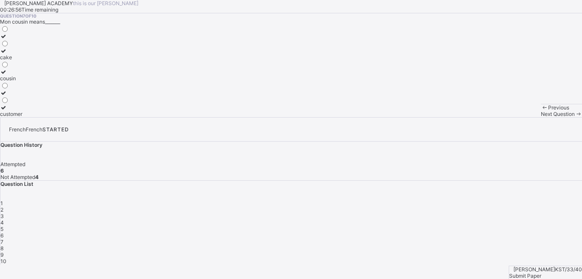
click at [22, 117] on div "customer" at bounding box center [11, 114] width 22 height 6
click at [541, 117] on span "Next Question" at bounding box center [558, 114] width 34 height 6
click at [17, 46] on div "mother" at bounding box center [8, 42] width 17 height 6
click at [541, 117] on div "Next Question" at bounding box center [561, 114] width 41 height 6
click at [28, 102] on label "sister" at bounding box center [14, 96] width 28 height 13
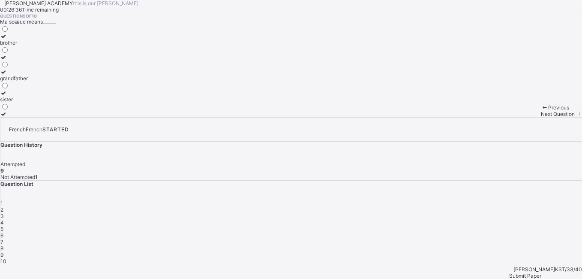
click at [541, 117] on span "Next Question" at bounding box center [558, 114] width 34 height 6
click at [17, 75] on label "father" at bounding box center [8, 68] width 17 height 13
click at [541, 272] on span "Submit Paper" at bounding box center [525, 275] width 32 height 6
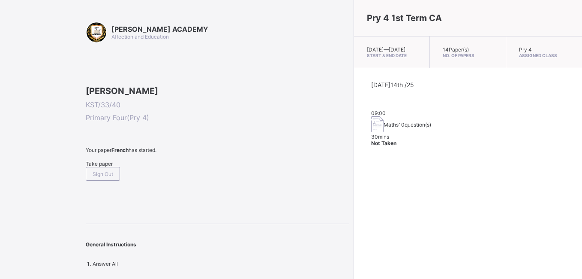
click at [100, 160] on span at bounding box center [218, 156] width 264 height 7
click at [107, 167] on div "Take paper" at bounding box center [218, 163] width 264 height 6
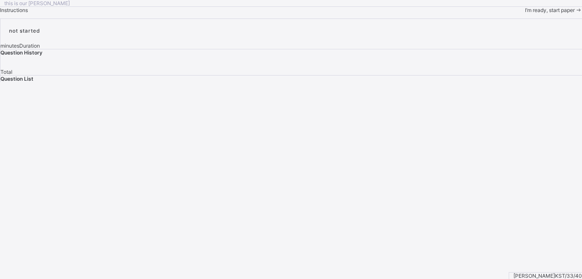
click at [525, 13] on span "I’m ready, start paper" at bounding box center [550, 10] width 50 height 6
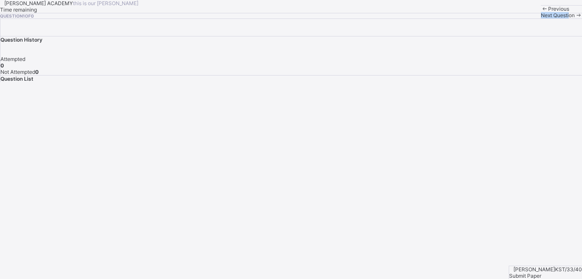
drag, startPoint x: 358, startPoint y: 252, endPoint x: 357, endPoint y: 263, distance: 11.6
click at [541, 18] on div "Previous Next Question" at bounding box center [561, 11] width 41 height 13
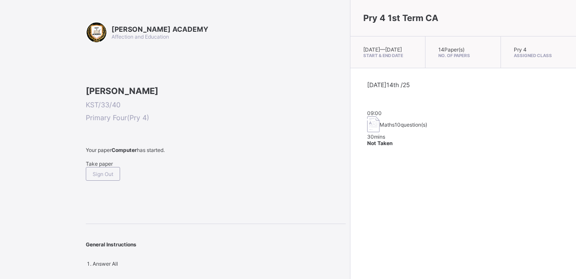
click at [112, 167] on span "Take paper" at bounding box center [99, 163] width 27 height 6
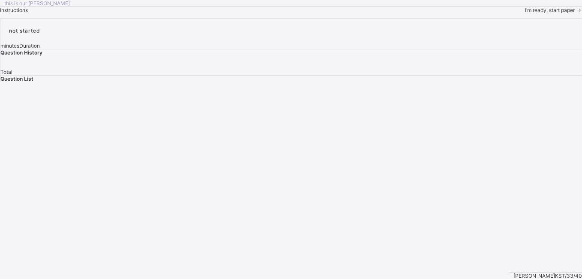
click at [575, 13] on span at bounding box center [578, 10] width 7 height 6
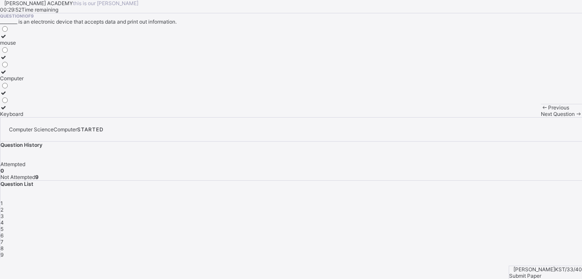
click at [24, 81] on label "Computer" at bounding box center [12, 75] width 24 height 13
click at [541, 117] on span "Next Question" at bounding box center [558, 114] width 34 height 6
click at [38, 46] on div "Playinng games" at bounding box center [19, 42] width 38 height 6
click at [541, 117] on div "Next Question" at bounding box center [561, 114] width 41 height 6
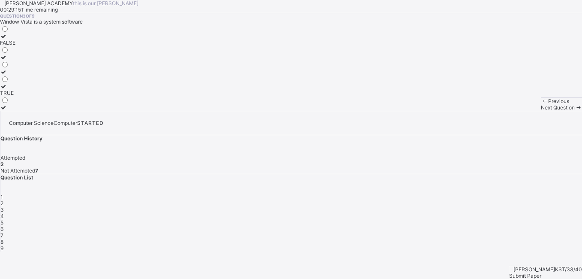
click at [15, 96] on label "TRUE" at bounding box center [7, 89] width 15 height 13
click at [541, 111] on span "Next Question" at bounding box center [558, 107] width 34 height 6
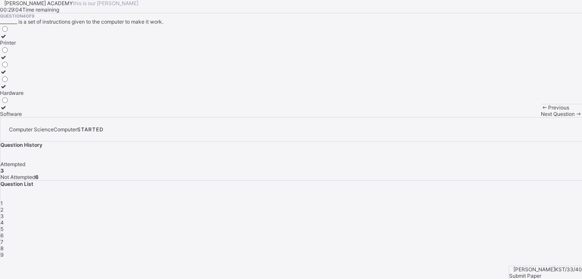
click at [24, 117] on label "Software" at bounding box center [12, 110] width 24 height 13
click at [541, 117] on div "Next Question" at bounding box center [561, 114] width 41 height 6
click at [541, 117] on div "Previous Next Question" at bounding box center [561, 110] width 41 height 13
click at [37, 81] on label "All of the above" at bounding box center [18, 75] width 37 height 13
click at [541, 117] on div "Next Question" at bounding box center [561, 114] width 41 height 6
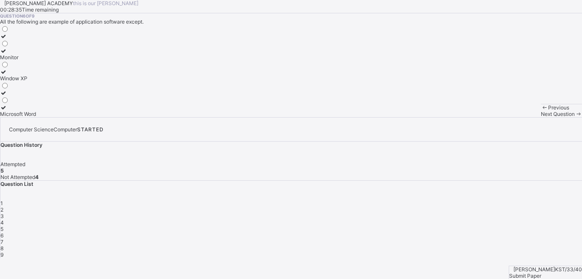
click at [541, 117] on span "Next Question" at bounding box center [558, 114] width 34 height 6
click at [533, 180] on div "Question List 1 2 3 4 5 6 7 8 9" at bounding box center [291, 218] width 582 height 77
click at [536, 232] on div "6" at bounding box center [291, 235] width 582 height 6
click at [36, 117] on label "Microsoft Word" at bounding box center [18, 110] width 36 height 13
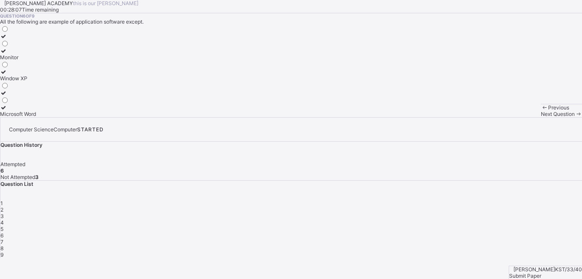
click at [541, 117] on div "Previous Next Question" at bounding box center [561, 110] width 41 height 13
click at [541, 117] on span "Next Question" at bounding box center [558, 114] width 34 height 6
click at [24, 81] on label "Printer" at bounding box center [12, 75] width 24 height 13
click at [541, 117] on span "Next Question" at bounding box center [558, 114] width 34 height 6
drag, startPoint x: 64, startPoint y: 224, endPoint x: 330, endPoint y: 259, distance: 267.5
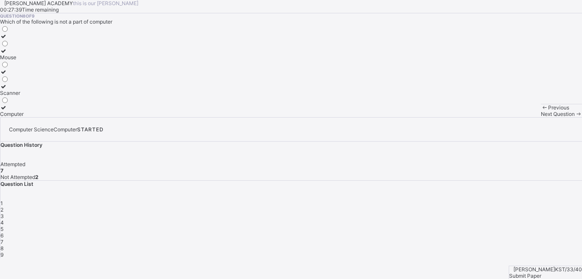
click at [541, 117] on div "Next Question" at bounding box center [561, 114] width 41 height 6
click at [37, 46] on label "Printer" at bounding box center [18, 39] width 37 height 13
click at [3, 245] on span "8" at bounding box center [1, 248] width 3 height 6
click at [24, 117] on div "Computer" at bounding box center [12, 114] width 24 height 6
click at [541, 117] on span "Next Question" at bounding box center [558, 114] width 34 height 6
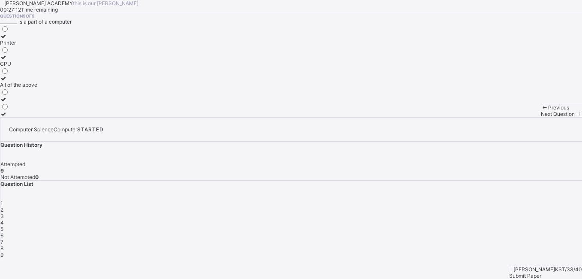
click at [541, 272] on span "Submit Paper" at bounding box center [525, 275] width 32 height 6
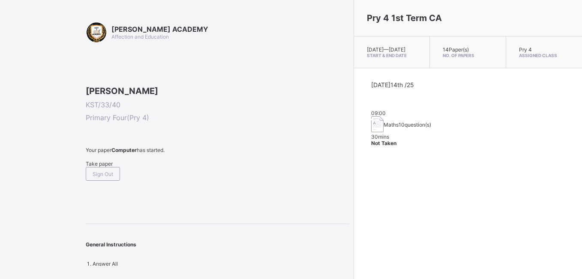
click at [108, 160] on span at bounding box center [218, 156] width 264 height 7
click at [111, 167] on span "Take paper" at bounding box center [99, 163] width 27 height 6
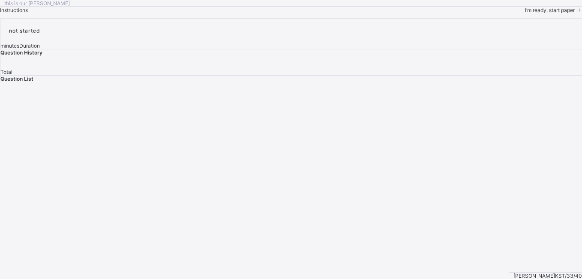
click at [525, 13] on span "I’m ready, start paper" at bounding box center [550, 10] width 50 height 6
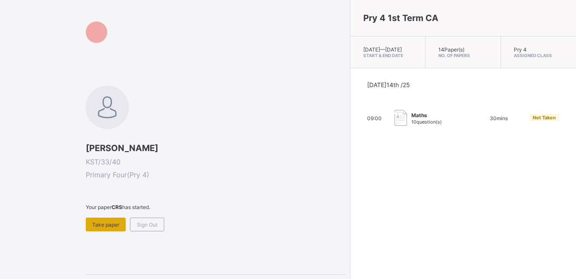
click at [100, 222] on span "Take paper" at bounding box center [105, 224] width 27 height 6
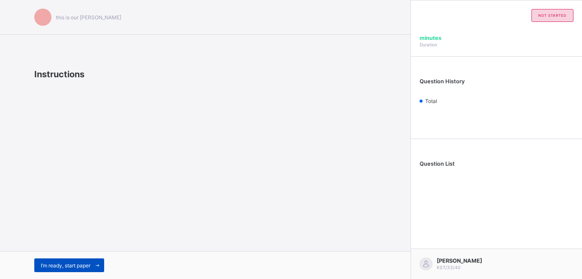
click at [70, 270] on div "I’m ready, start paper" at bounding box center [69, 265] width 70 height 14
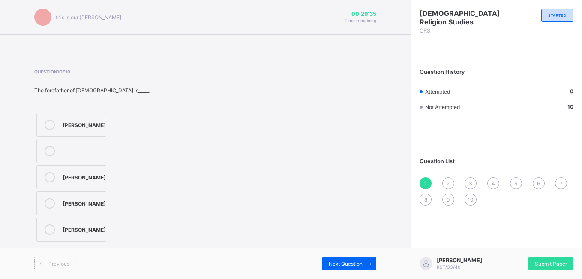
click at [55, 129] on div at bounding box center [49, 125] width 17 height 10
click at [550, 256] on div "Submit Paper" at bounding box center [550, 263] width 45 height 14
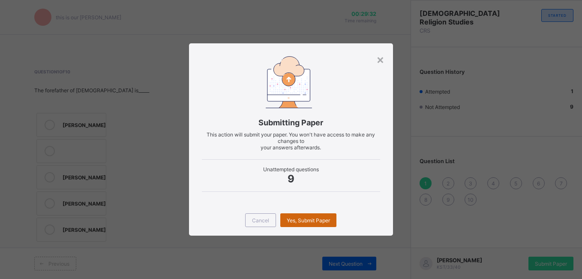
drag, startPoint x: 307, startPoint y: 225, endPoint x: 325, endPoint y: 216, distance: 19.8
click at [309, 225] on div "Yes, Submit Paper" at bounding box center [308, 220] width 56 height 14
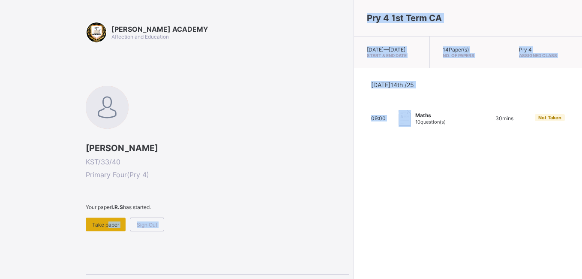
drag, startPoint x: 325, startPoint y: 216, endPoint x: 107, endPoint y: 222, distance: 218.6
click at [107, 222] on div "KAY ACADEMY Affection and Education Abdulwadud Bobboi Umar KST/33/40 Primary Fo…" at bounding box center [291, 160] width 582 height 321
click at [107, 222] on span "Take paper" at bounding box center [105, 224] width 27 height 6
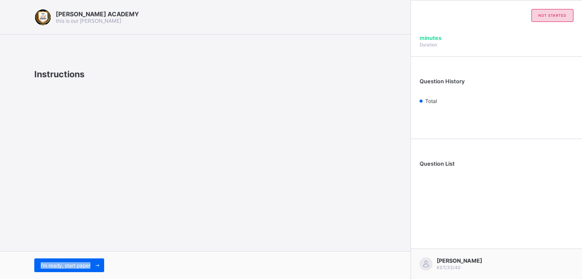
drag, startPoint x: 104, startPoint y: 256, endPoint x: 24, endPoint y: 269, distance: 80.7
click at [24, 269] on div "I’m ready, start paper" at bounding box center [205, 265] width 411 height 28
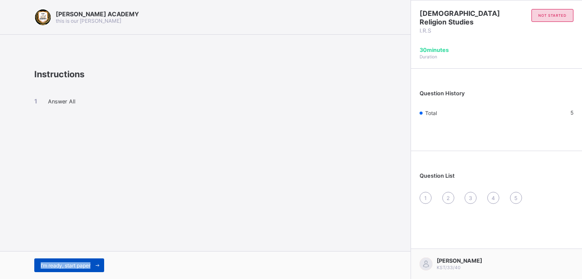
drag, startPoint x: 24, startPoint y: 269, endPoint x: 94, endPoint y: 265, distance: 69.9
click at [94, 265] on span at bounding box center [97, 265] width 14 height 14
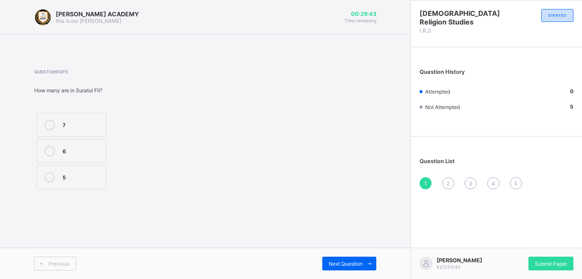
click at [75, 180] on div "5" at bounding box center [82, 176] width 39 height 9
click at [341, 271] on div "Previous Next Question" at bounding box center [205, 262] width 411 height 31
click at [344, 265] on span "Next Question" at bounding box center [346, 263] width 34 height 6
click at [111, 149] on div "Isza'il" at bounding box center [87, 150] width 48 height 9
click at [347, 254] on div "Previous Next Question" at bounding box center [205, 262] width 411 height 31
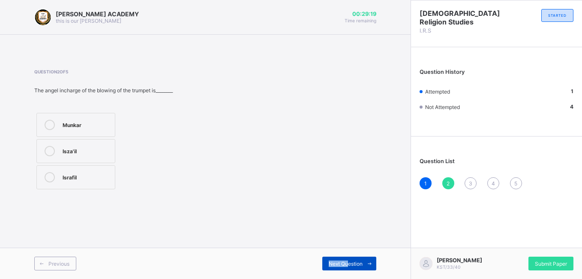
drag, startPoint x: 347, startPoint y: 254, endPoint x: 348, endPoint y: 264, distance: 9.9
click at [348, 264] on span "Next Question" at bounding box center [346, 263] width 34 height 6
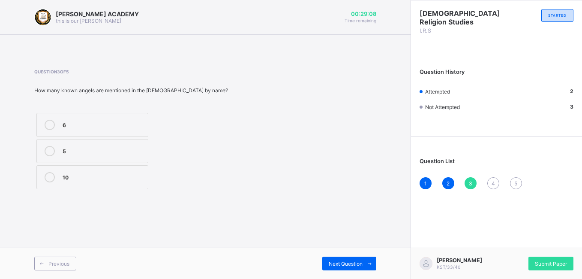
drag, startPoint x: 66, startPoint y: 130, endPoint x: 76, endPoint y: 135, distance: 11.3
click at [76, 135] on label "6" at bounding box center [92, 125] width 112 height 24
click at [338, 265] on span "Next Question" at bounding box center [346, 263] width 34 height 6
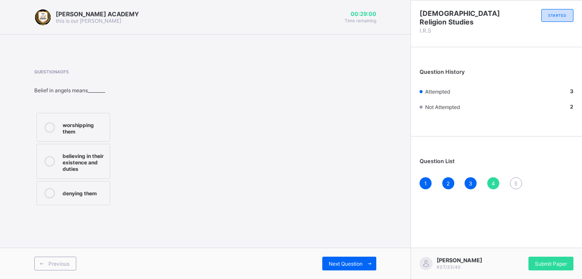
click at [99, 157] on div "believing in their existence and duties" at bounding box center [84, 160] width 43 height 21
click at [360, 257] on div "Next Question" at bounding box center [349, 263] width 54 height 14
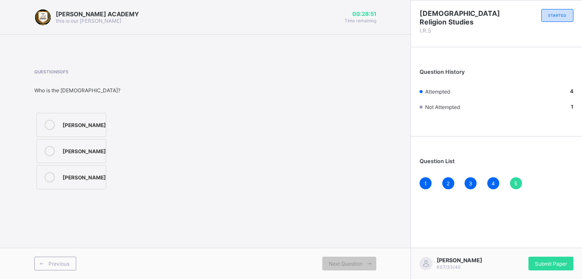
click at [85, 116] on label "[PERSON_NAME]" at bounding box center [71, 125] width 70 height 24
click at [552, 263] on span "Submit Paper" at bounding box center [551, 263] width 32 height 6
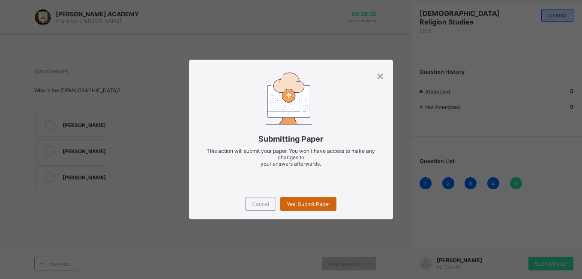
click at [311, 205] on span "Yes, Submit Paper" at bounding box center [308, 204] width 43 height 6
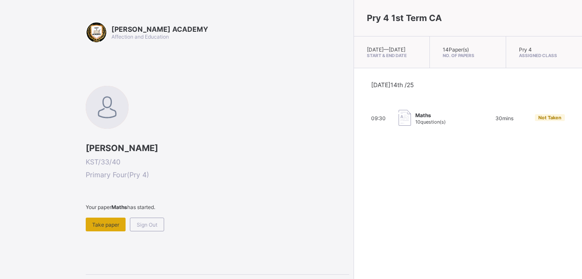
click at [110, 225] on span "Take paper" at bounding box center [105, 224] width 27 height 6
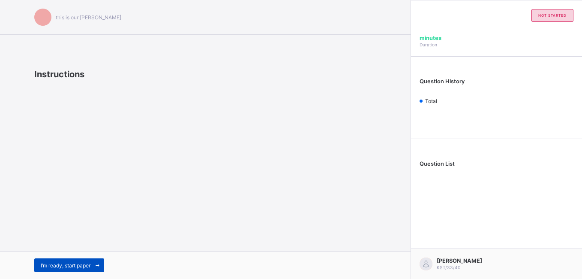
click at [71, 266] on span "I’m ready, start paper" at bounding box center [66, 265] width 50 height 6
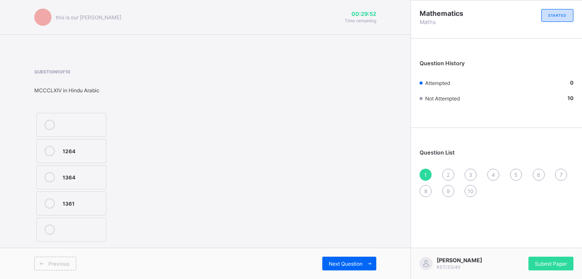
click at [94, 143] on label "1264" at bounding box center [71, 151] width 70 height 24
click at [361, 259] on div "Next Question" at bounding box center [349, 263] width 54 height 14
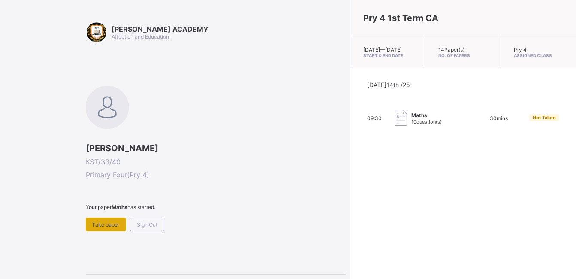
click at [99, 221] on span "Take paper" at bounding box center [105, 224] width 27 height 6
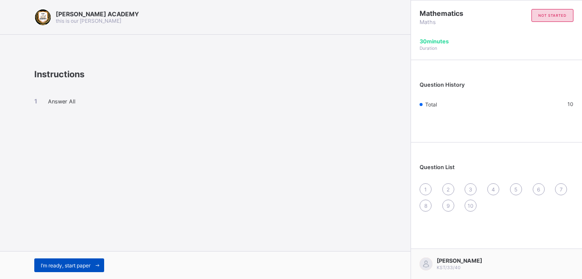
click at [72, 266] on span "I’m ready, start paper" at bounding box center [66, 265] width 50 height 6
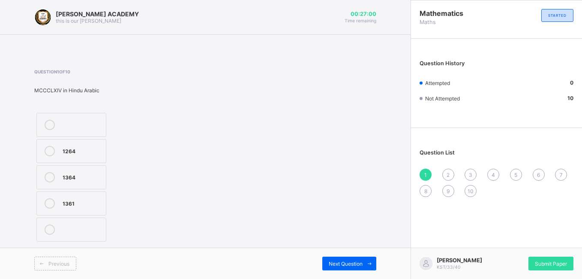
click at [105, 181] on label "1364" at bounding box center [71, 177] width 70 height 24
click at [67, 138] on div "1264 1364 1361" at bounding box center [71, 177] width 74 height 133
click at [72, 147] on div "1264" at bounding box center [82, 150] width 39 height 9
click at [348, 258] on div "Next Question" at bounding box center [349, 263] width 54 height 14
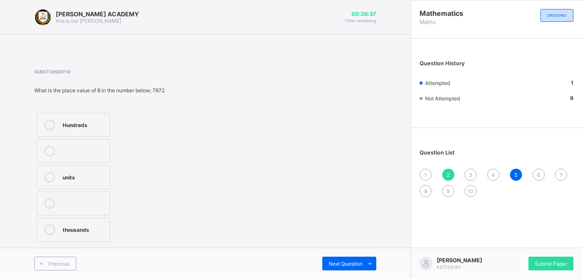
click at [420, 171] on div "1 2 3 4 5 6 7 8 9 10" at bounding box center [497, 182] width 154 height 28
click at [422, 173] on div "1" at bounding box center [426, 174] width 12 height 12
click at [52, 150] on icon at bounding box center [50, 151] width 10 height 10
click at [339, 261] on span "Next Question" at bounding box center [346, 263] width 34 height 6
click at [50, 222] on label "thousands" at bounding box center [73, 229] width 74 height 24
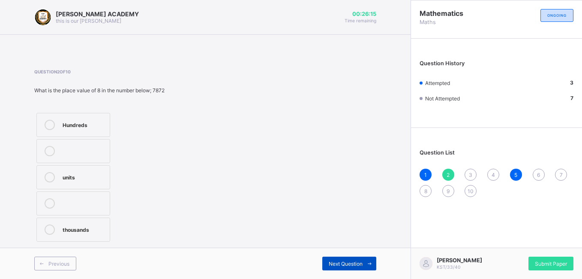
click at [336, 263] on span "Next Question" at bounding box center [346, 263] width 34 height 6
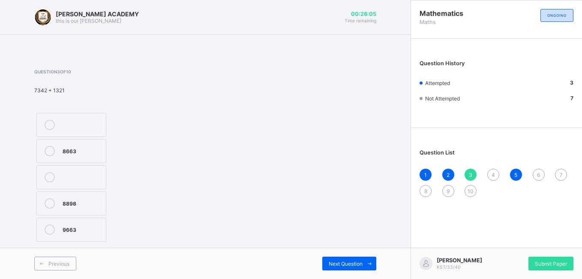
click at [73, 225] on div "9663" at bounding box center [82, 228] width 39 height 9
click at [328, 256] on div "Next Question" at bounding box center [349, 263] width 54 height 14
click at [60, 234] on label "MMCCLV" at bounding box center [71, 229] width 70 height 24
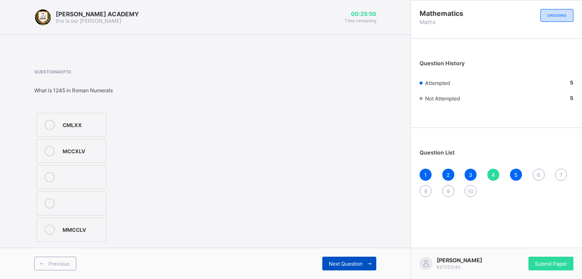
click at [342, 258] on div "Next Question" at bounding box center [349, 263] width 54 height 14
click at [350, 262] on span "Next Question" at bounding box center [346, 263] width 34 height 6
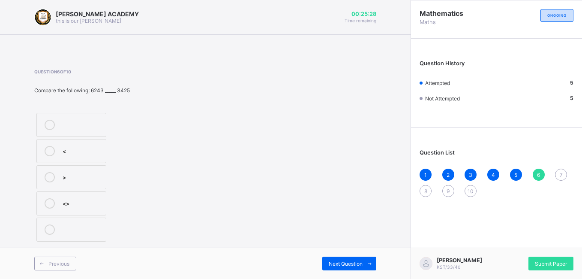
click at [93, 172] on div ">" at bounding box center [82, 176] width 39 height 9
click at [330, 258] on div "Next Question" at bounding box center [349, 263] width 54 height 14
click at [95, 191] on label "CCCVIX" at bounding box center [71, 203] width 70 height 24
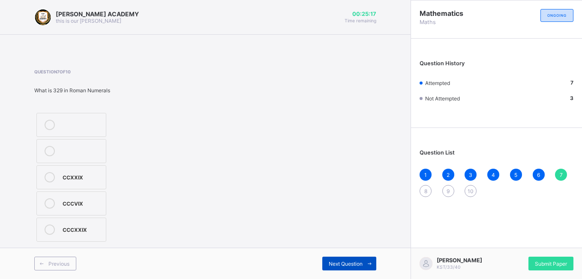
click at [360, 259] on div "Next Question" at bounding box center [349, 263] width 54 height 14
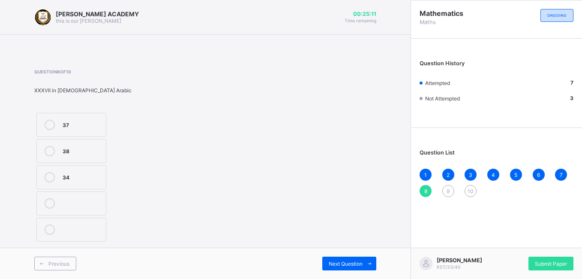
click at [103, 159] on label "38" at bounding box center [71, 151] width 70 height 24
click at [336, 261] on span "Next Question" at bounding box center [346, 263] width 34 height 6
click at [70, 224] on div ">" at bounding box center [82, 228] width 39 height 9
click at [328, 254] on div "Previous Next Question" at bounding box center [205, 262] width 411 height 31
click at [333, 258] on div "Next Question" at bounding box center [349, 263] width 54 height 14
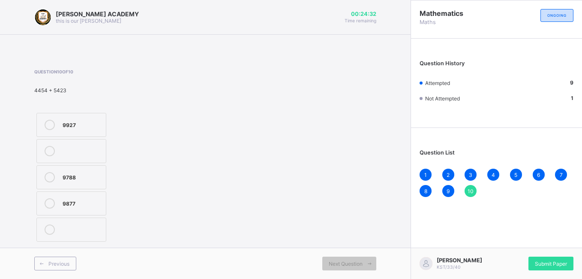
click at [45, 200] on div at bounding box center [49, 203] width 17 height 10
click at [553, 260] on span "Submit Paper" at bounding box center [551, 263] width 32 height 6
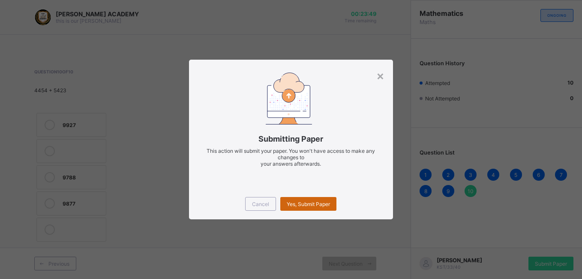
click at [295, 201] on span "Yes, Submit Paper" at bounding box center [308, 204] width 43 height 6
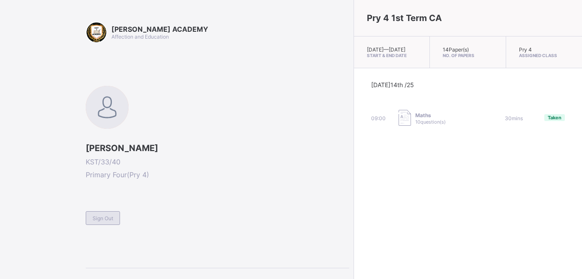
click at [101, 219] on span "Sign Out" at bounding box center [103, 218] width 21 height 6
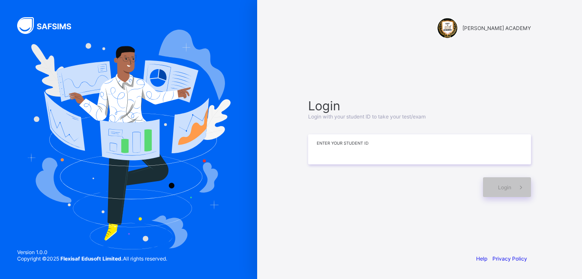
click at [360, 162] on input at bounding box center [419, 149] width 223 height 30
type input "**********"
click at [502, 187] on span "Login" at bounding box center [504, 187] width 13 height 6
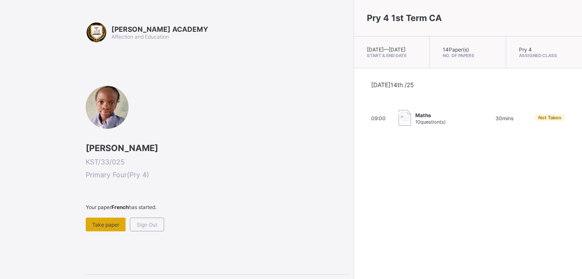
click at [103, 218] on div "Take paper" at bounding box center [106, 224] width 40 height 14
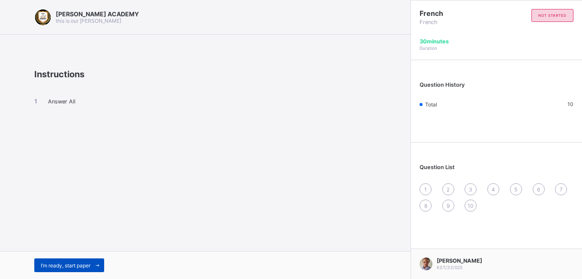
click at [78, 258] on div "I’m ready, start paper" at bounding box center [69, 265] width 70 height 14
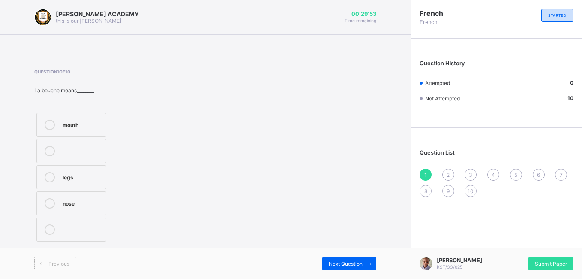
click at [83, 120] on div "mouth" at bounding box center [82, 124] width 39 height 9
click at [355, 258] on div "Next Question" at bounding box center [349, 263] width 54 height 14
click at [85, 147] on div "head" at bounding box center [82, 150] width 39 height 9
click at [354, 258] on div "Next Question" at bounding box center [349, 263] width 54 height 14
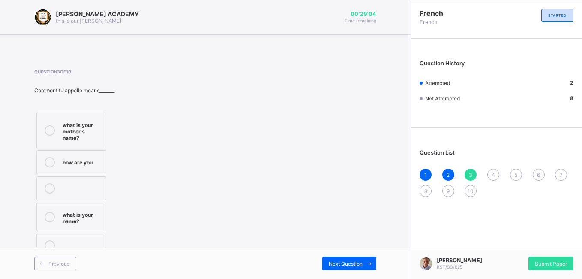
click at [93, 208] on label "what is your name?" at bounding box center [71, 216] width 70 height 29
click at [357, 256] on div "Next Question" at bounding box center [349, 263] width 54 height 14
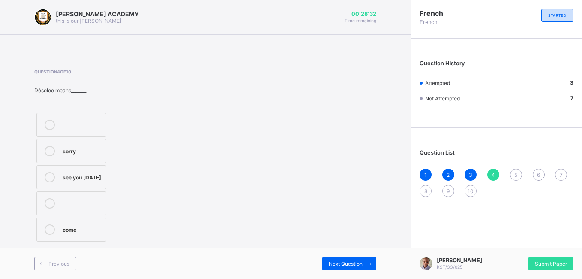
click at [88, 135] on label at bounding box center [71, 125] width 70 height 24
click at [83, 144] on label "sorry" at bounding box center [71, 151] width 70 height 24
click at [353, 257] on div "Next Question" at bounding box center [349, 263] width 54 height 14
click at [77, 203] on div "see you" at bounding box center [82, 202] width 39 height 9
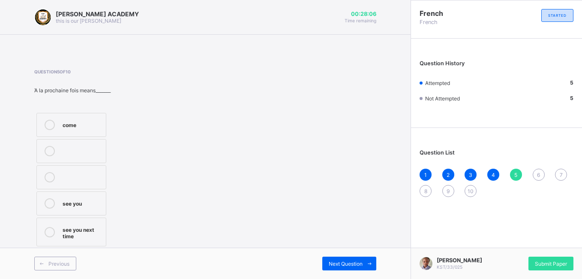
click at [538, 168] on div "Question List 1 2 3 4 5 6 7 8 9 10" at bounding box center [496, 168] width 171 height 73
click at [537, 169] on div "6" at bounding box center [539, 174] width 12 height 12
click at [71, 233] on div "see you soon" at bounding box center [82, 228] width 39 height 9
click at [561, 168] on div "7" at bounding box center [561, 174] width 12 height 12
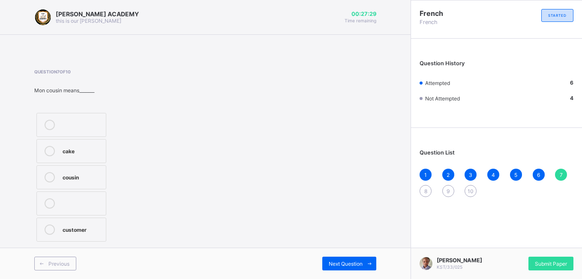
click at [87, 175] on div "cousin" at bounding box center [82, 176] width 39 height 9
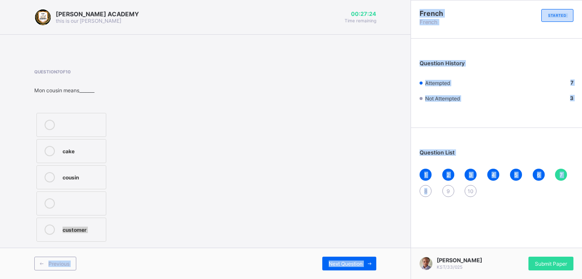
drag, startPoint x: 87, startPoint y: 175, endPoint x: 423, endPoint y: 184, distance: 336.1
click at [423, 184] on div "[PERSON_NAME] ACADEMY this is our [PERSON_NAME] 00:27:24 Time remaining Questio…" at bounding box center [291, 139] width 582 height 279
click at [423, 184] on div "1 2 3 4 5 6 7 8 9 10" at bounding box center [497, 182] width 154 height 28
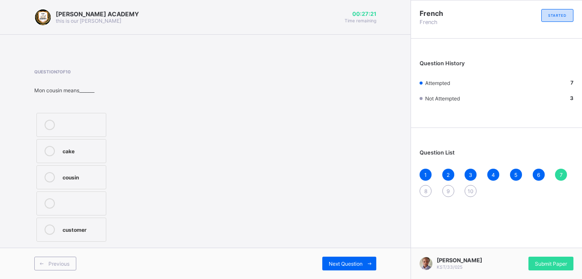
click at [423, 184] on div "1 2 3 4 5 6 7 8 9 10" at bounding box center [497, 182] width 154 height 28
click at [345, 258] on div "Next Question" at bounding box center [349, 263] width 54 height 14
click at [91, 115] on label "mother" at bounding box center [71, 125] width 70 height 24
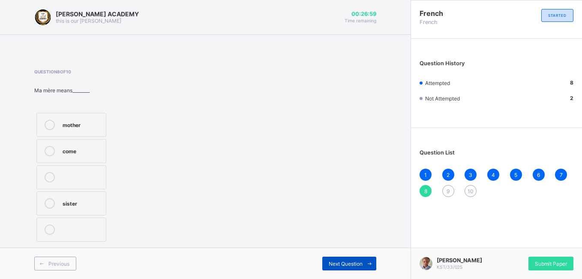
click at [332, 260] on span "Next Question" at bounding box center [346, 263] width 34 height 6
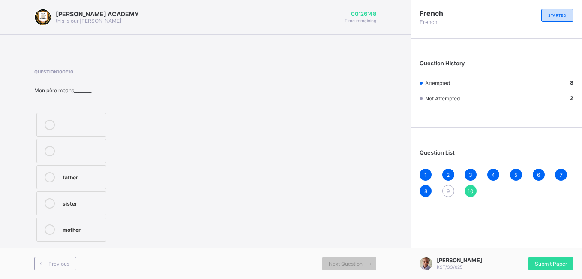
click at [85, 171] on label "father" at bounding box center [71, 177] width 70 height 24
click at [448, 185] on div "9" at bounding box center [448, 191] width 12 height 12
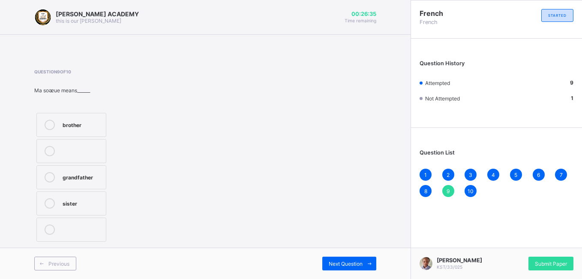
click at [81, 204] on div "sister" at bounding box center [82, 202] width 39 height 9
click at [559, 256] on div "Submit Paper" at bounding box center [550, 263] width 45 height 14
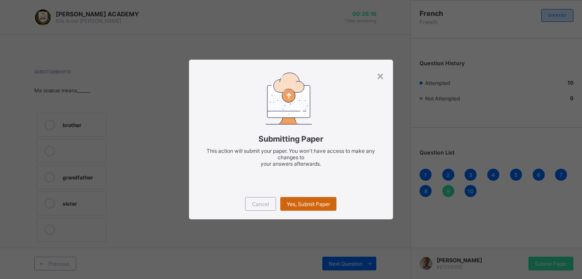
click at [312, 199] on div "Yes, Submit Paper" at bounding box center [308, 204] width 56 height 14
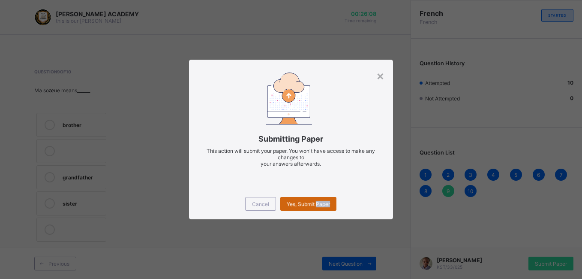
click at [312, 199] on div "Yes, Submit Paper" at bounding box center [308, 204] width 56 height 14
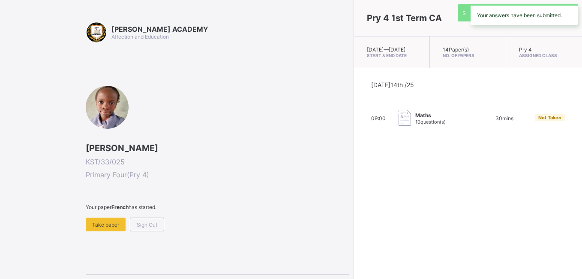
click at [354, 199] on div "Pry 4 1st Term CA [DATE] — [GEOGRAPHIC_DATA][DATE] Start & End Date 14 Paper(s)…" at bounding box center [468, 139] width 228 height 279
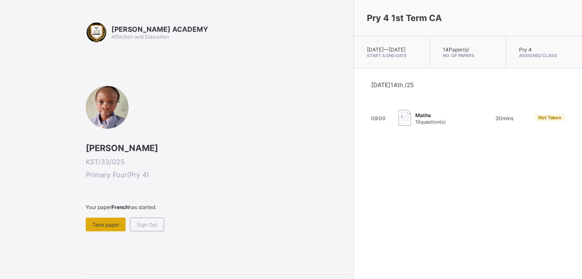
click at [108, 219] on div "Take paper" at bounding box center [106, 224] width 40 height 14
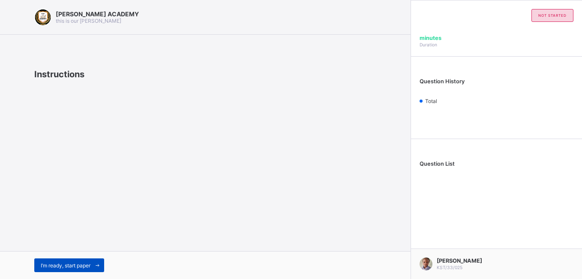
click at [78, 262] on span "I’m ready, start paper" at bounding box center [66, 265] width 50 height 6
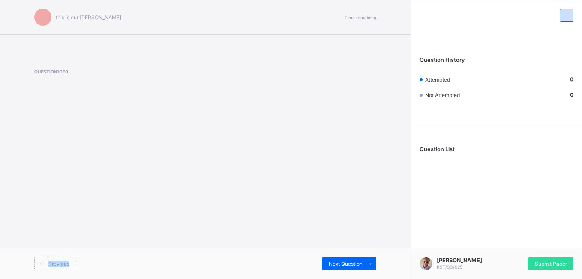
drag, startPoint x: 78, startPoint y: 262, endPoint x: 311, endPoint y: 229, distance: 234.7
click at [311, 229] on div "this is our [PERSON_NAME] Time remaining Question 1 of 0 Previous Next Question" at bounding box center [205, 139] width 411 height 279
drag, startPoint x: 311, startPoint y: 229, endPoint x: 255, endPoint y: 221, distance: 56.2
click at [255, 221] on div "this is our [PERSON_NAME] Time remaining Question 1 of 0 Previous Next Question" at bounding box center [205, 139] width 411 height 279
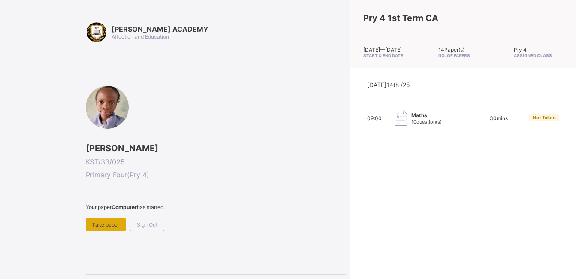
click at [105, 229] on div "Take paper" at bounding box center [106, 224] width 40 height 14
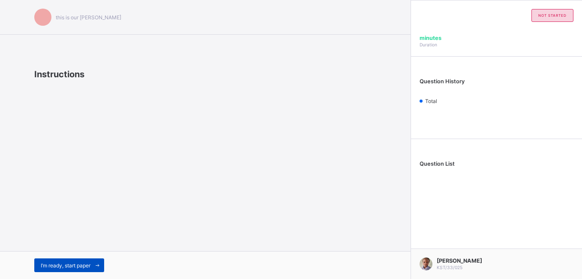
click at [85, 262] on span "I’m ready, start paper" at bounding box center [66, 265] width 50 height 6
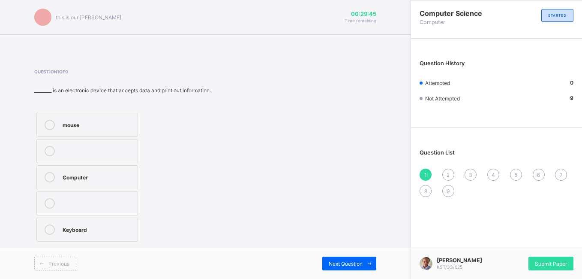
click at [90, 171] on label "Computer" at bounding box center [87, 177] width 102 height 24
click at [364, 261] on span at bounding box center [370, 263] width 14 height 14
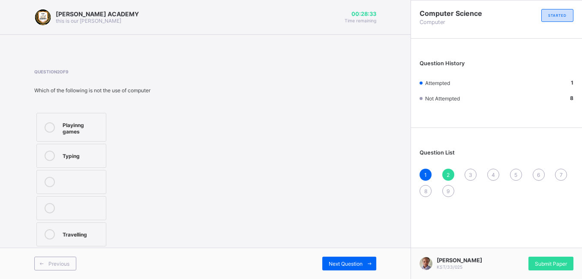
click at [87, 225] on label "Travelling" at bounding box center [71, 234] width 70 height 24
click at [341, 262] on span "Next Question" at bounding box center [346, 263] width 34 height 6
click at [323, 192] on div "Question 3 of 9 Window Vista is a system software FALSE TRUE" at bounding box center [205, 156] width 342 height 174
click at [91, 203] on div "TRUE" at bounding box center [82, 202] width 39 height 9
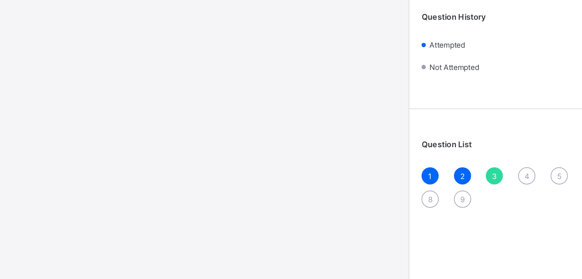
click at [493, 171] on span "4" at bounding box center [493, 174] width 3 height 6
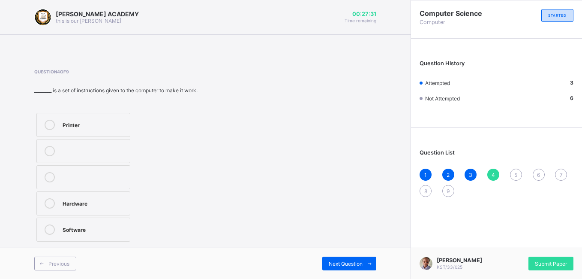
click at [73, 128] on div "Printer" at bounding box center [94, 124] width 63 height 9
click at [360, 259] on div "Next Question" at bounding box center [349, 263] width 54 height 14
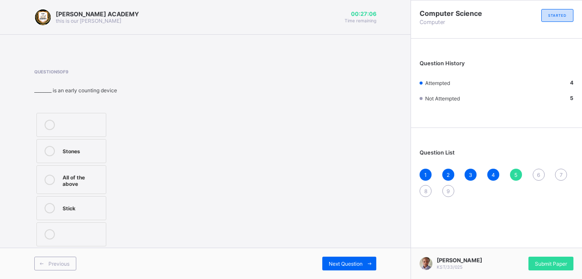
click at [92, 175] on div "All of the above" at bounding box center [82, 179] width 39 height 15
click at [534, 169] on div "1 2 3 4 5 6 7 8 9" at bounding box center [497, 182] width 154 height 28
click at [537, 169] on div "6" at bounding box center [539, 174] width 12 height 12
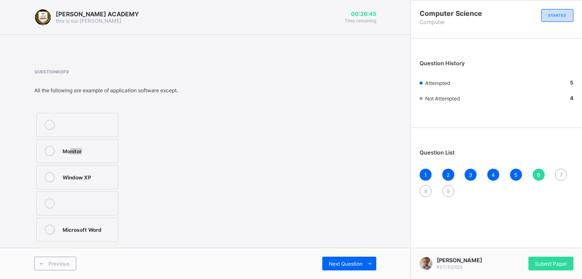
drag, startPoint x: 107, startPoint y: 155, endPoint x: 71, endPoint y: 142, distance: 37.8
click at [71, 142] on label "Monitor" at bounding box center [77, 151] width 82 height 24
click at [357, 257] on div "Next Question" at bounding box center [349, 263] width 54 height 14
click at [95, 120] on div "Hardware" at bounding box center [87, 124] width 48 height 9
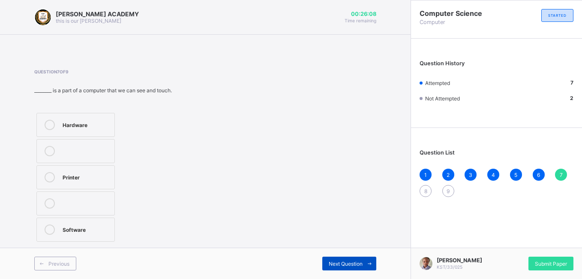
click at [351, 262] on span "Next Question" at bounding box center [346, 263] width 34 height 6
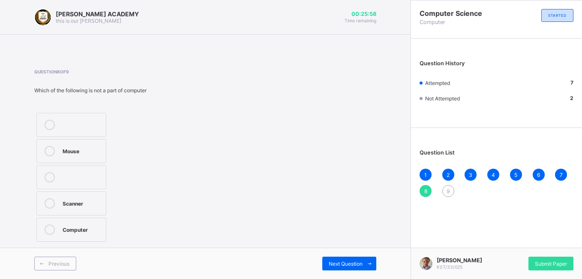
click at [76, 225] on div "Computer" at bounding box center [82, 228] width 39 height 9
click at [346, 260] on span "Next Question" at bounding box center [346, 263] width 34 height 6
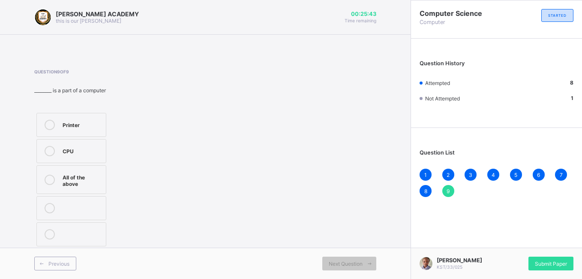
click at [83, 144] on label "CPU" at bounding box center [71, 151] width 70 height 24
click at [557, 256] on div "Submit Paper" at bounding box center [550, 263] width 45 height 14
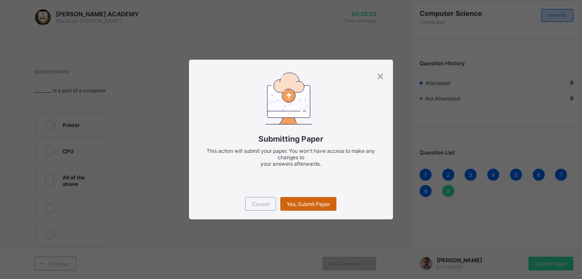
click at [320, 202] on span "Yes, Submit Paper" at bounding box center [308, 204] width 43 height 6
click at [318, 199] on div "Yes, Submit Paper" at bounding box center [308, 204] width 56 height 14
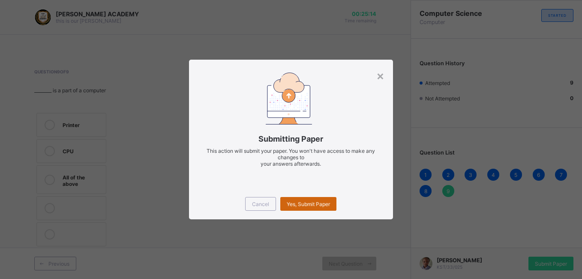
click at [318, 199] on div "Yes, Submit Paper" at bounding box center [308, 204] width 56 height 14
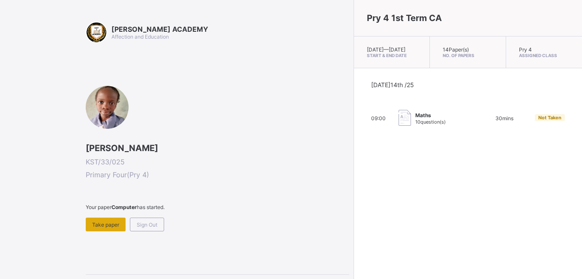
click at [102, 219] on div "Take paper" at bounding box center [106, 224] width 40 height 14
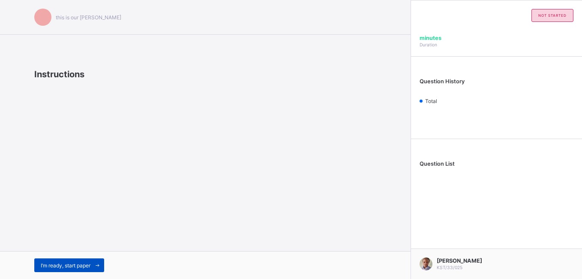
click at [56, 262] on span "I’m ready, start paper" at bounding box center [66, 265] width 50 height 6
click at [62, 259] on div "I’m ready, start paper" at bounding box center [69, 265] width 70 height 14
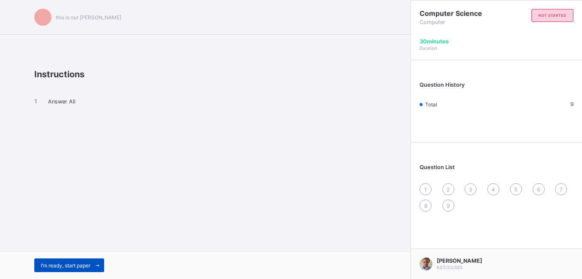
click at [90, 260] on div "I’m ready, start paper" at bounding box center [69, 265] width 70 height 14
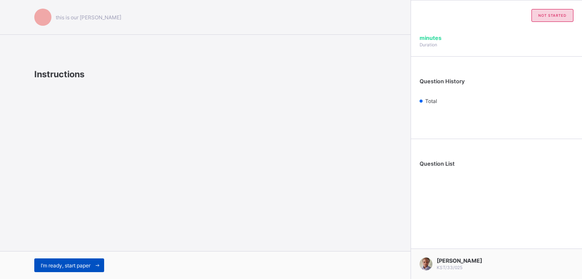
click at [72, 263] on span "I’m ready, start paper" at bounding box center [66, 265] width 50 height 6
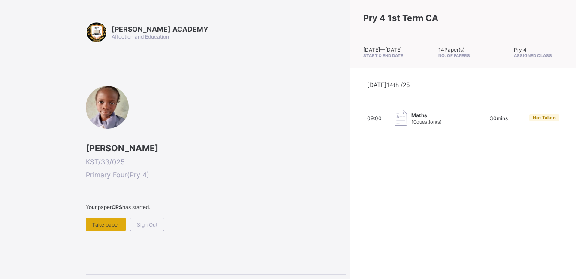
click at [98, 220] on div "Take paper" at bounding box center [106, 224] width 40 height 14
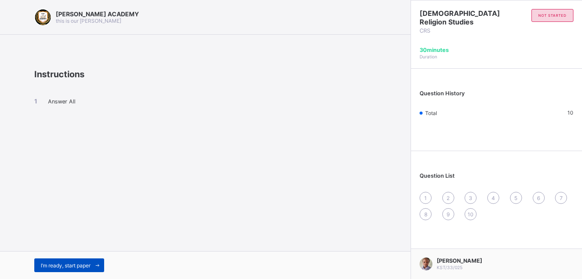
click at [76, 259] on div "I’m ready, start paper" at bounding box center [69, 265] width 70 height 14
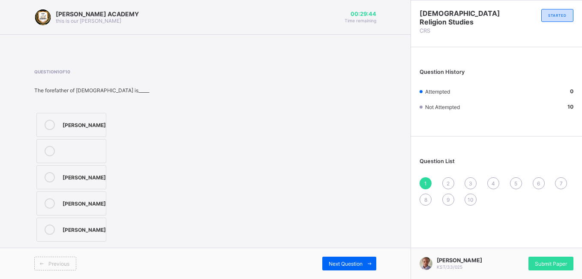
click at [60, 236] on label "[PERSON_NAME]" at bounding box center [71, 229] width 70 height 24
click at [551, 261] on span "Submit Paper" at bounding box center [551, 263] width 32 height 6
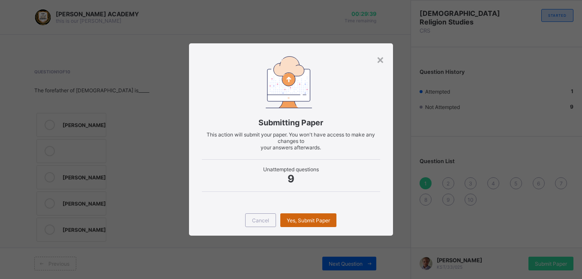
click at [315, 219] on span "Yes, Submit Paper" at bounding box center [308, 220] width 43 height 6
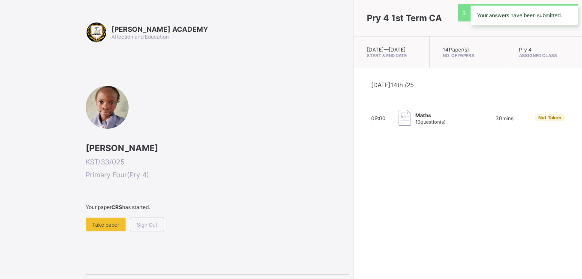
click at [354, 215] on div "Pry 4 1st Term CA [DATE] — [GEOGRAPHIC_DATA][DATE] Start & End Date 14 Paper(s)…" at bounding box center [468, 139] width 228 height 279
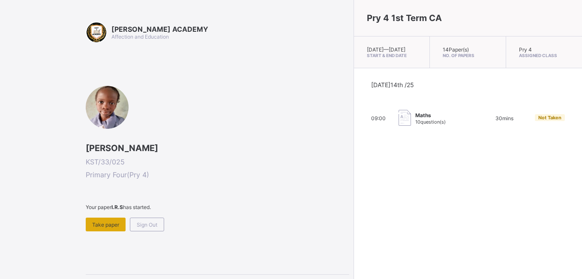
click at [100, 218] on div "Take paper" at bounding box center [106, 224] width 40 height 14
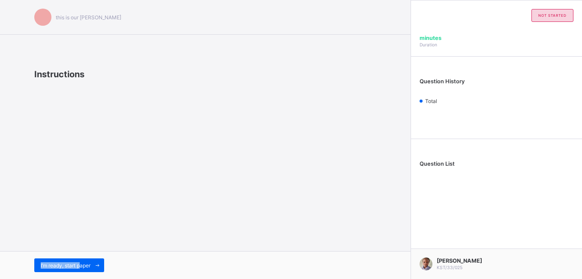
drag, startPoint x: 100, startPoint y: 218, endPoint x: 81, endPoint y: 254, distance: 40.8
click at [81, 254] on div "this is our [PERSON_NAME] Instructions I’m ready, start paper" at bounding box center [205, 139] width 411 height 279
drag, startPoint x: 81, startPoint y: 254, endPoint x: 78, endPoint y: 264, distance: 10.7
click at [78, 264] on span "I’m ready, start paper" at bounding box center [66, 265] width 50 height 6
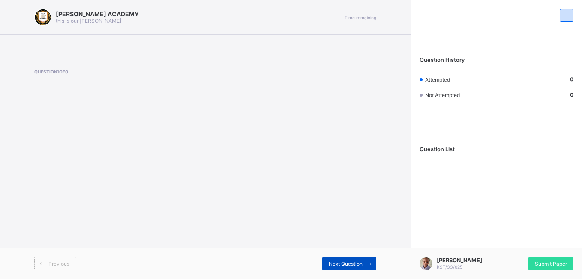
click at [334, 261] on span "Next Question" at bounding box center [346, 263] width 34 height 6
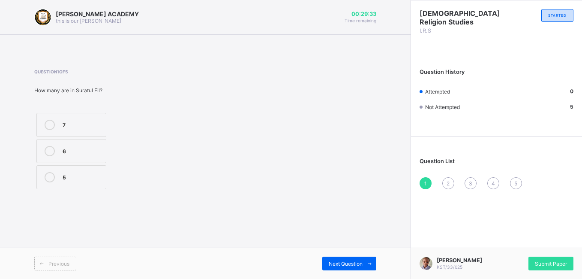
click at [76, 174] on div "5" at bounding box center [82, 176] width 39 height 9
click at [346, 259] on div "Next Question" at bounding box center [349, 263] width 54 height 14
click at [81, 114] on label "Munkar" at bounding box center [75, 125] width 79 height 24
click at [469, 175] on div "Question List 1 2 3 4 5" at bounding box center [496, 169] width 171 height 57
click at [469, 180] on span "3" at bounding box center [470, 183] width 3 height 6
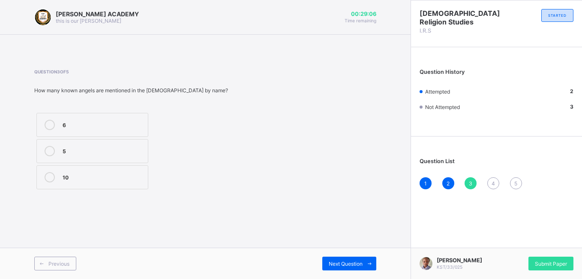
click at [99, 120] on div "6" at bounding box center [103, 124] width 81 height 9
click at [51, 151] on icon at bounding box center [50, 151] width 10 height 10
click at [359, 259] on div "Next Question" at bounding box center [349, 263] width 54 height 14
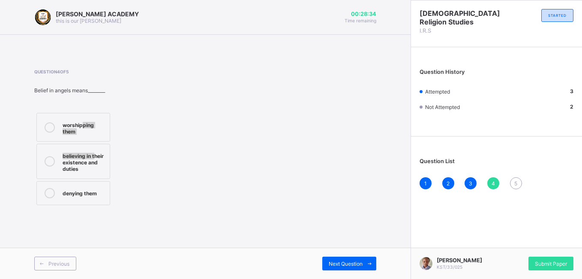
drag, startPoint x: 96, startPoint y: 155, endPoint x: 83, endPoint y: 125, distance: 32.2
click at [83, 125] on div "worshipping them believing in their existence and duties denying them" at bounding box center [73, 159] width 78 height 96
click at [83, 125] on div "worshipping them" at bounding box center [84, 127] width 43 height 15
click at [358, 255] on div "Previous Next Question" at bounding box center [205, 262] width 411 height 31
click at [360, 257] on div "Next Question" at bounding box center [349, 263] width 54 height 14
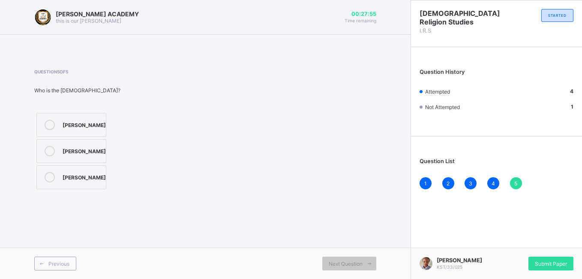
click at [70, 121] on div "[PERSON_NAME]" at bounding box center [84, 124] width 43 height 9
click at [548, 256] on div "Submit Paper" at bounding box center [550, 263] width 45 height 14
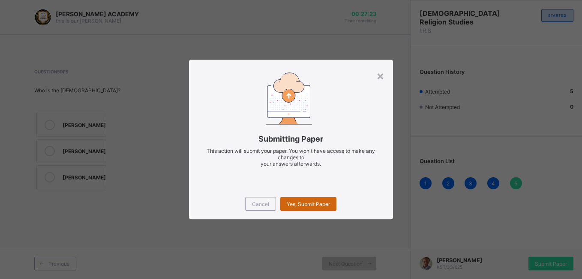
click at [313, 197] on div "Yes, Submit Paper" at bounding box center [308, 204] width 56 height 14
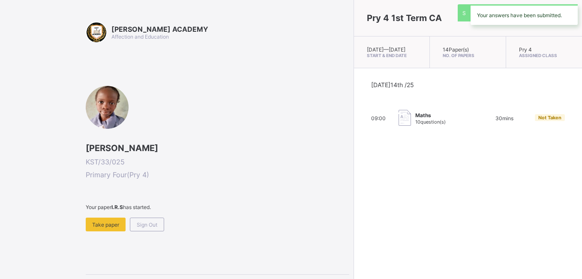
click at [354, 197] on div "Pry 4 1st Term CA [DATE] — [GEOGRAPHIC_DATA][DATE] Start & End Date 14 Paper(s)…" at bounding box center [468, 139] width 228 height 279
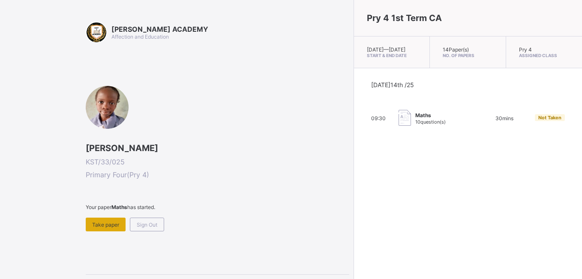
click at [107, 220] on div "Take paper" at bounding box center [106, 224] width 40 height 14
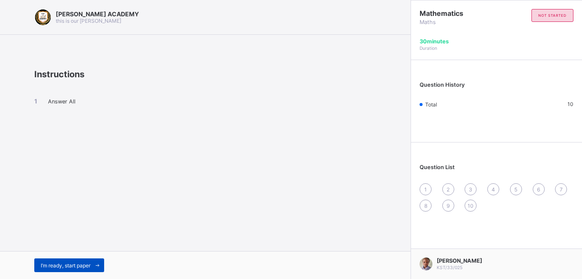
click at [77, 259] on div "I’m ready, start paper" at bounding box center [69, 265] width 70 height 14
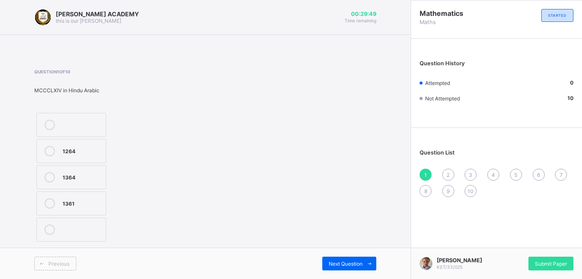
click at [66, 172] on div "1364" at bounding box center [82, 176] width 39 height 9
click at [337, 260] on span "Next Question" at bounding box center [346, 263] width 34 height 6
drag, startPoint x: 79, startPoint y: 120, endPoint x: 63, endPoint y: 116, distance: 15.9
click at [63, 116] on label "CMLXX" at bounding box center [71, 125] width 70 height 24
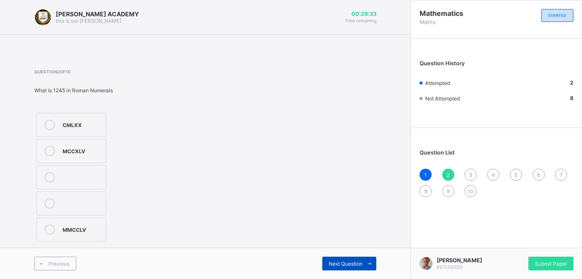
click at [340, 260] on span "Next Question" at bounding box center [346, 263] width 34 height 6
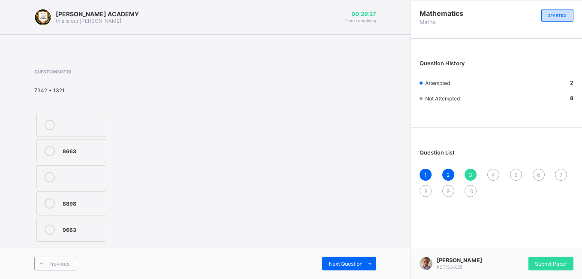
click at [69, 141] on label "8663" at bounding box center [71, 151] width 70 height 24
click at [334, 258] on div "Next Question" at bounding box center [349, 263] width 54 height 14
click at [91, 120] on div "<>" at bounding box center [82, 124] width 39 height 9
click at [78, 147] on div "<" at bounding box center [82, 150] width 39 height 9
click at [71, 226] on div ">" at bounding box center [82, 228] width 39 height 9
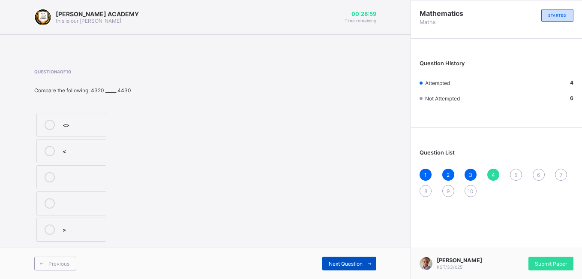
click at [349, 258] on div "Next Question" at bounding box center [349, 263] width 54 height 14
click at [342, 255] on div "Previous Next Question" at bounding box center [205, 262] width 411 height 31
click at [341, 258] on div "Next Question" at bounding box center [349, 263] width 54 height 14
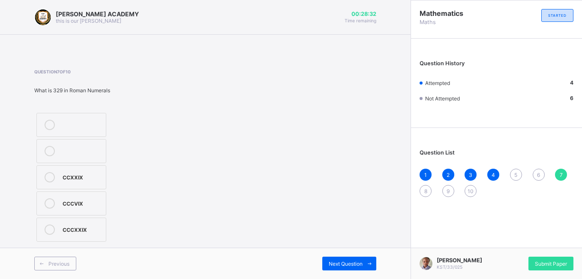
click at [79, 180] on div "CCXXIX" at bounding box center [82, 176] width 39 height 9
click at [514, 170] on div "5" at bounding box center [516, 174] width 12 height 12
click at [73, 147] on div "thousand" at bounding box center [82, 150] width 39 height 9
click at [538, 169] on div "6" at bounding box center [539, 174] width 12 height 12
drag, startPoint x: 75, startPoint y: 145, endPoint x: 132, endPoint y: 75, distance: 90.6
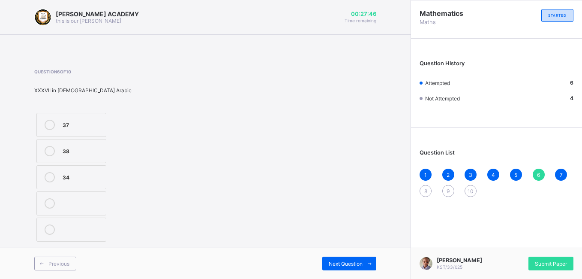
click at [132, 75] on span at bounding box center [95, 80] width 123 height 13
drag, startPoint x: 75, startPoint y: 145, endPoint x: 82, endPoint y: 153, distance: 11.2
click at [82, 153] on label "38" at bounding box center [71, 151] width 70 height 24
click at [82, 153] on div "38" at bounding box center [82, 150] width 39 height 9
click at [424, 186] on div "8" at bounding box center [426, 191] width 12 height 12
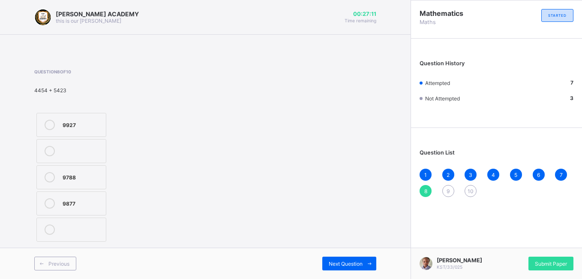
click at [78, 195] on label "9877" at bounding box center [71, 203] width 70 height 24
click at [353, 258] on div "Next Question" at bounding box center [349, 263] width 54 height 14
click at [67, 150] on div "<" at bounding box center [82, 150] width 39 height 9
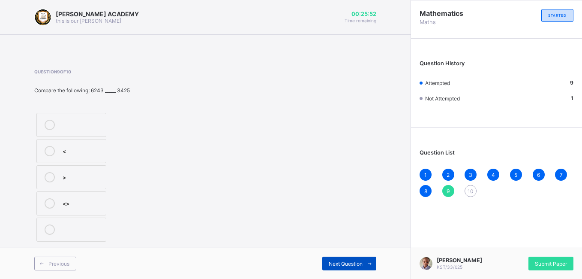
click at [360, 257] on div "Next Question" at bounding box center [349, 263] width 54 height 14
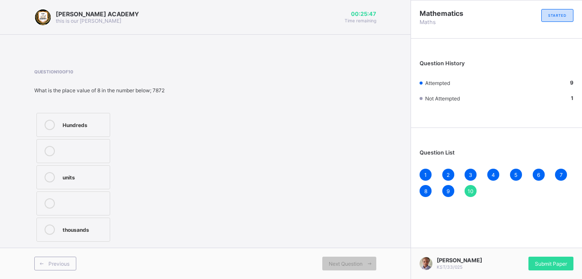
click at [67, 124] on div "Hundreds" at bounding box center [84, 124] width 43 height 9
click at [545, 256] on div "Submit Paper" at bounding box center [550, 263] width 45 height 14
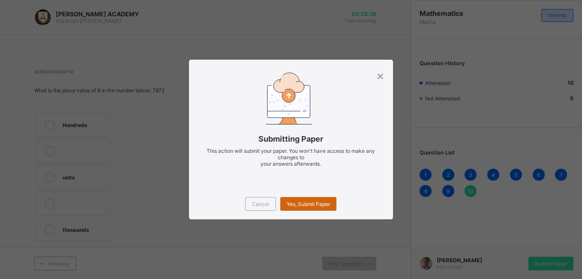
click at [319, 201] on span "Yes, Submit Paper" at bounding box center [308, 204] width 43 height 6
click at [316, 198] on div "Yes, Submit Paper" at bounding box center [308, 204] width 56 height 14
drag, startPoint x: 316, startPoint y: 198, endPoint x: 313, endPoint y: 204, distance: 6.5
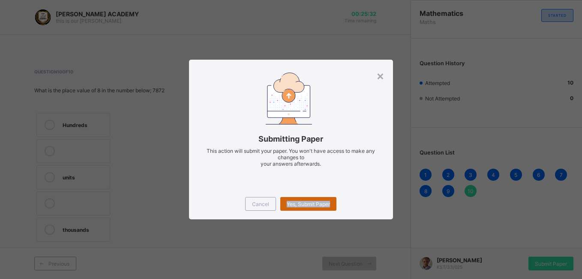
click at [313, 204] on span "Yes, Submit Paper" at bounding box center [308, 204] width 43 height 6
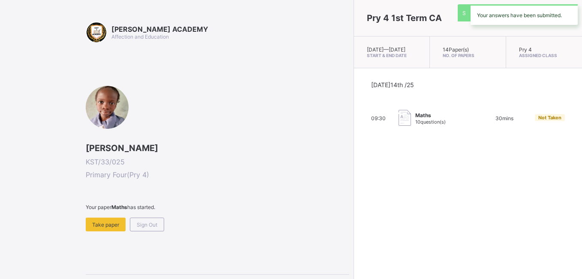
click at [354, 198] on div "Pry 4 1st Term CA [DATE] — [GEOGRAPHIC_DATA][DATE] Start & End Date 14 Paper(s)…" at bounding box center [468, 139] width 228 height 279
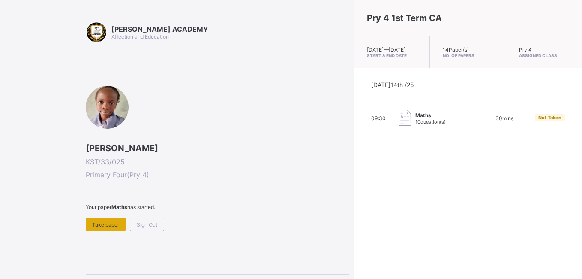
click at [111, 219] on div "Take paper" at bounding box center [106, 224] width 40 height 14
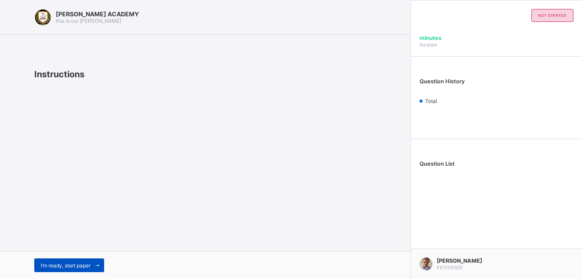
click at [55, 259] on div "I’m ready, start paper" at bounding box center [69, 265] width 70 height 14
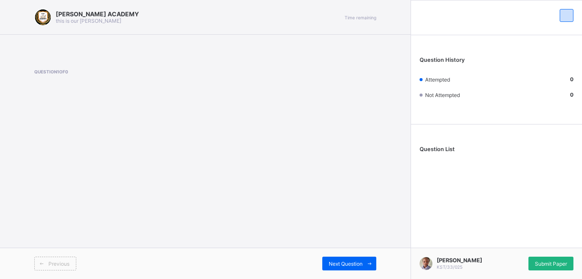
click at [542, 256] on div "Submit Paper" at bounding box center [550, 263] width 45 height 14
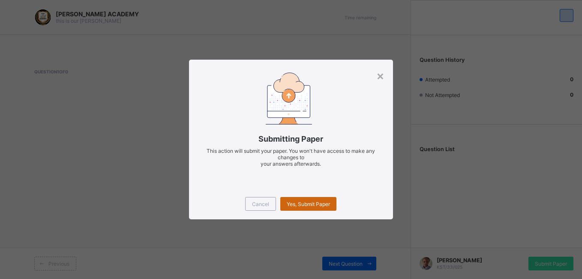
click at [312, 200] on div "Yes, Submit Paper" at bounding box center [308, 204] width 56 height 14
